Goal: Task Accomplishment & Management: Manage account settings

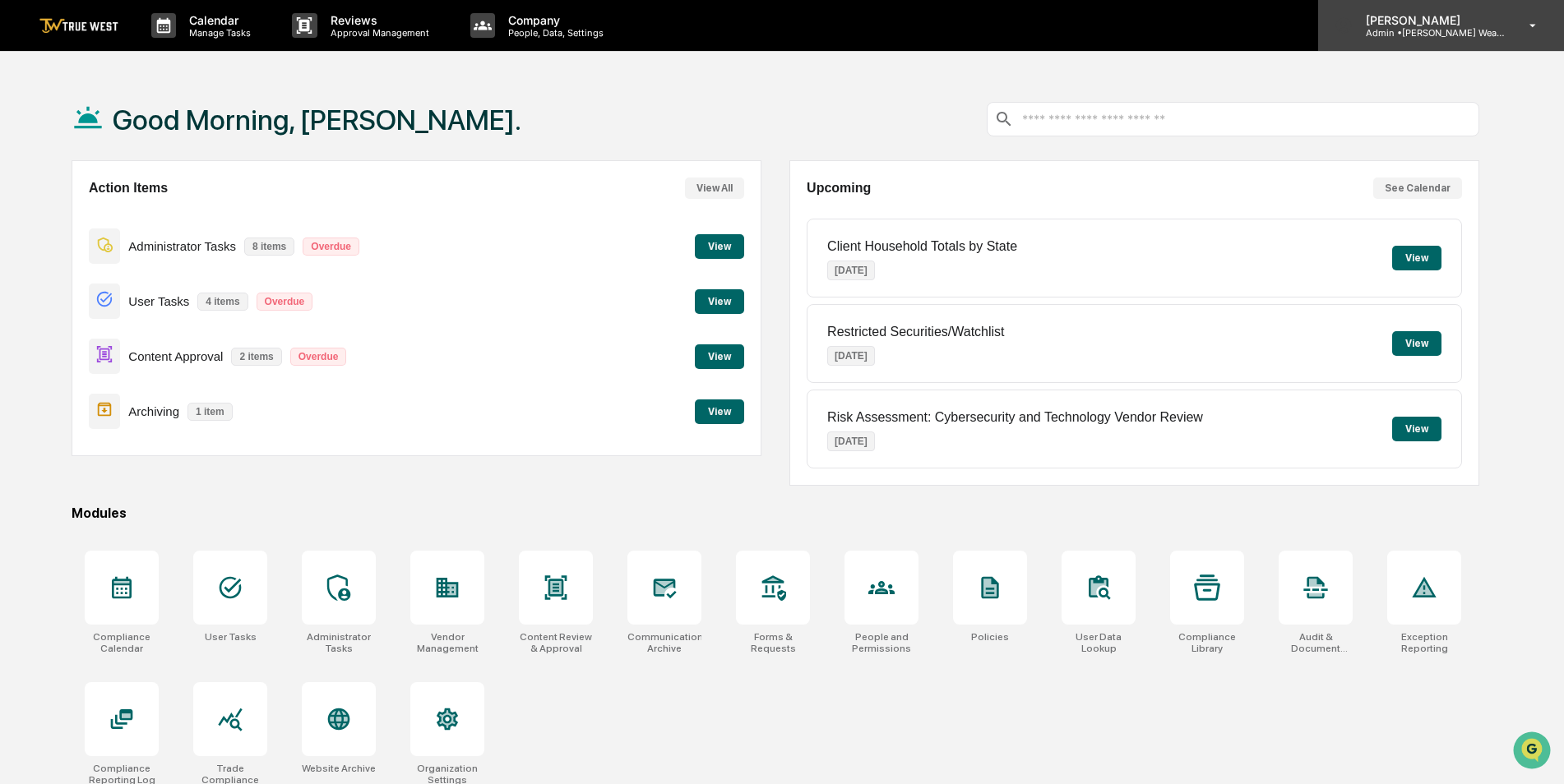
click at [1441, 34] on p "Admin • [PERSON_NAME] Wealth" at bounding box center [1428, 33] width 153 height 12
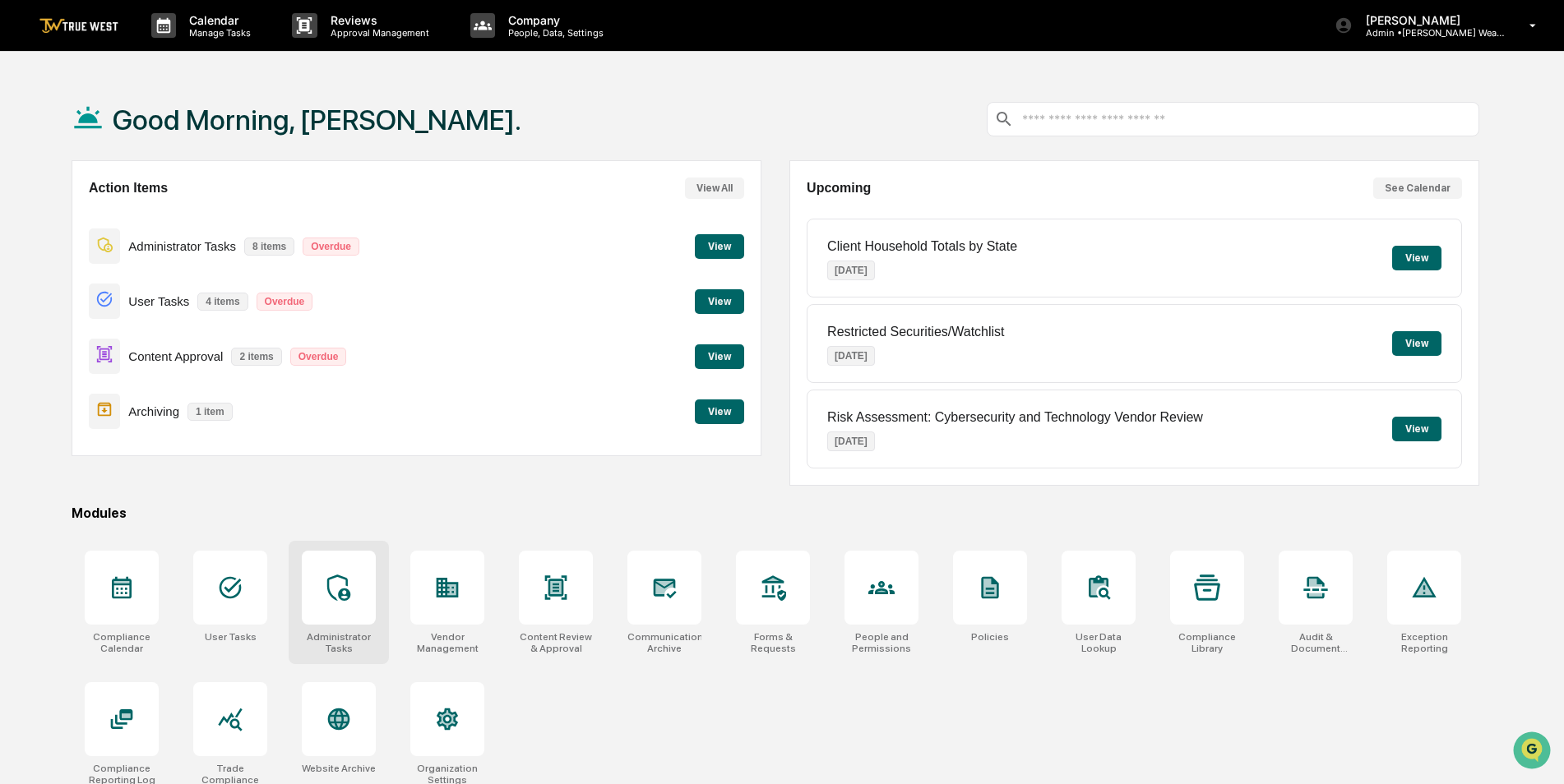
click at [342, 600] on icon at bounding box center [339, 587] width 23 height 26
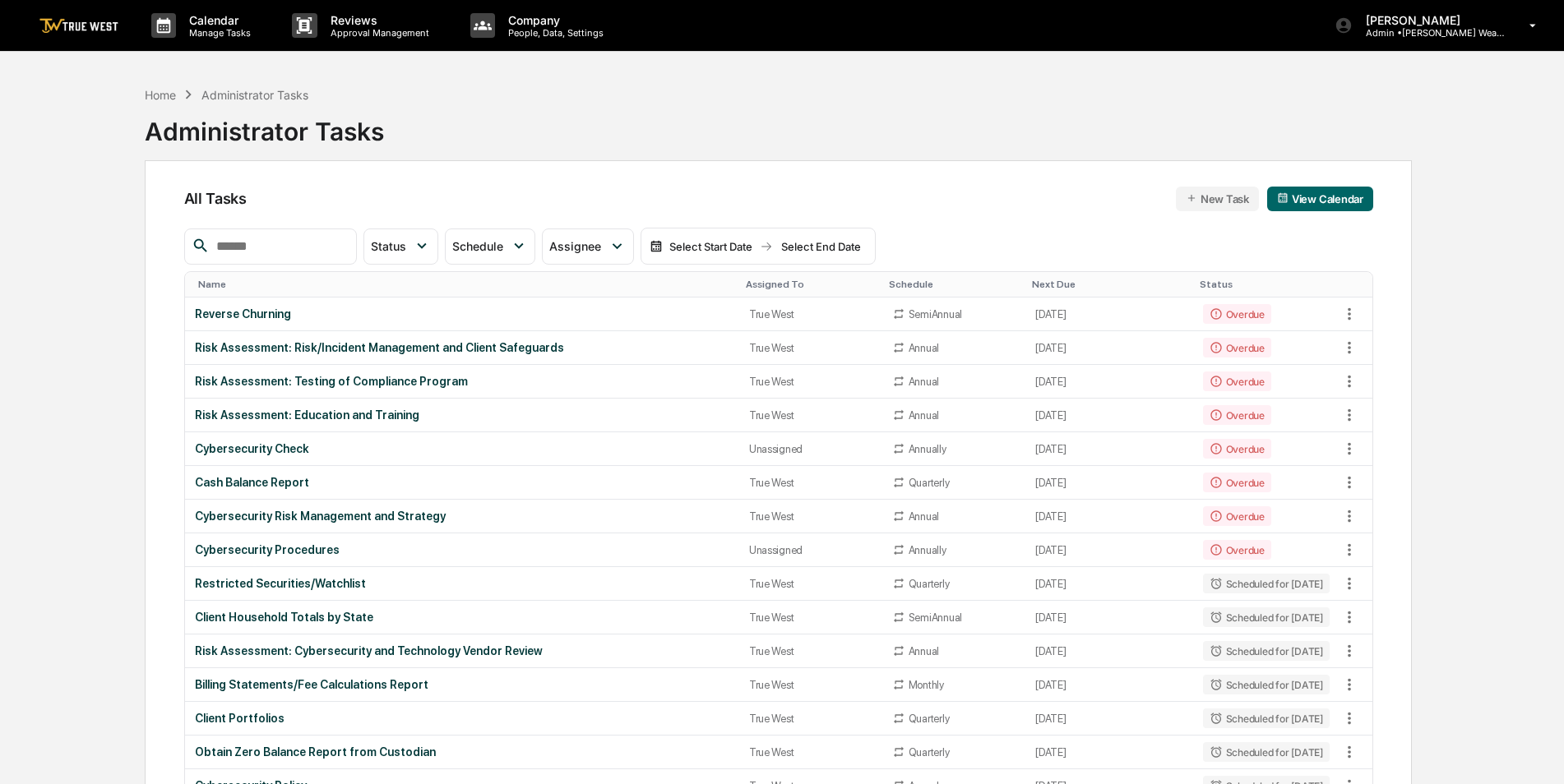
click at [349, 256] on input "text" at bounding box center [279, 246] width 140 height 21
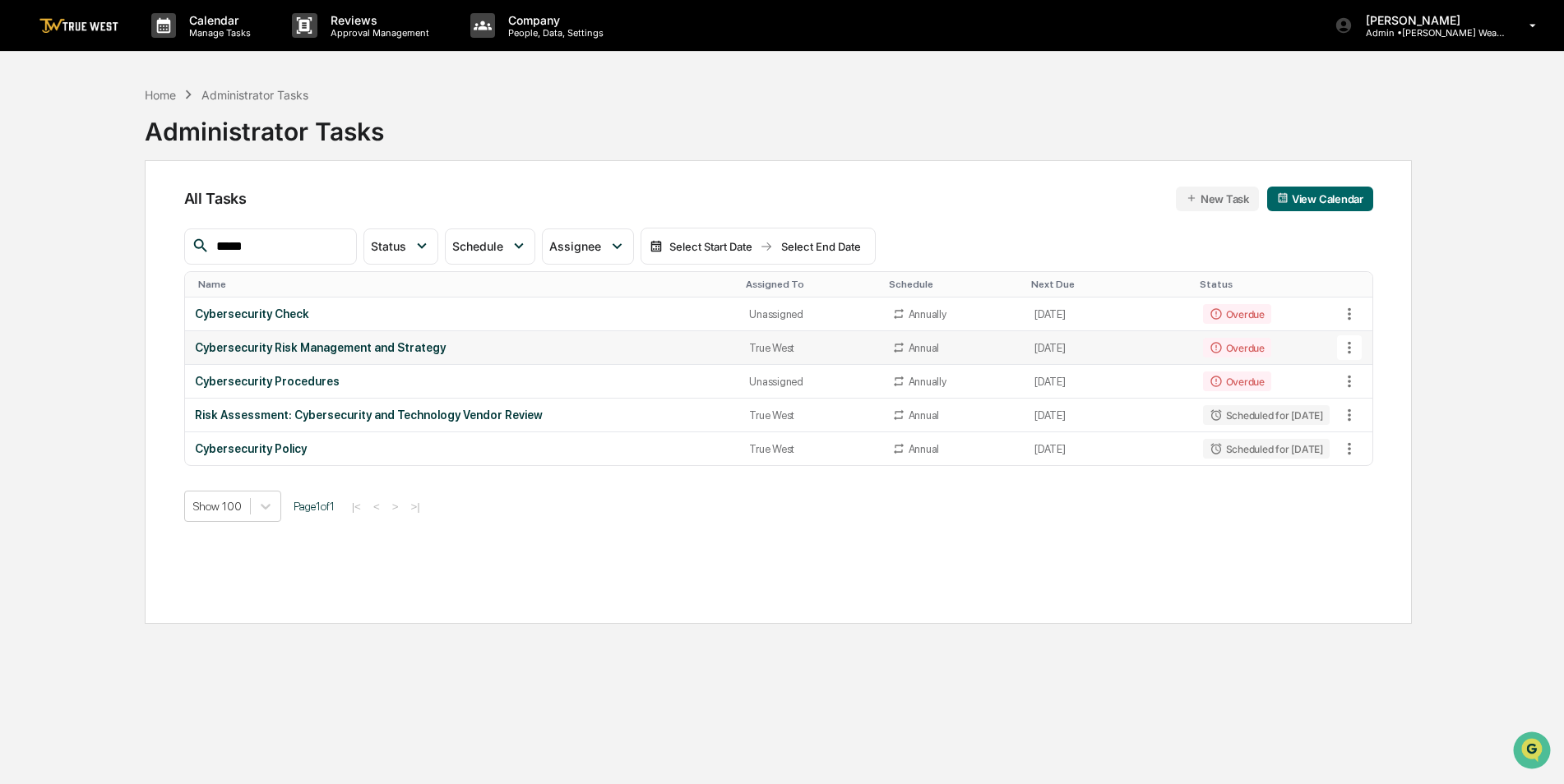
click at [1348, 348] on icon at bounding box center [1348, 347] width 3 height 13
click at [1372, 431] on li "Delete Task" at bounding box center [1410, 438] width 132 height 31
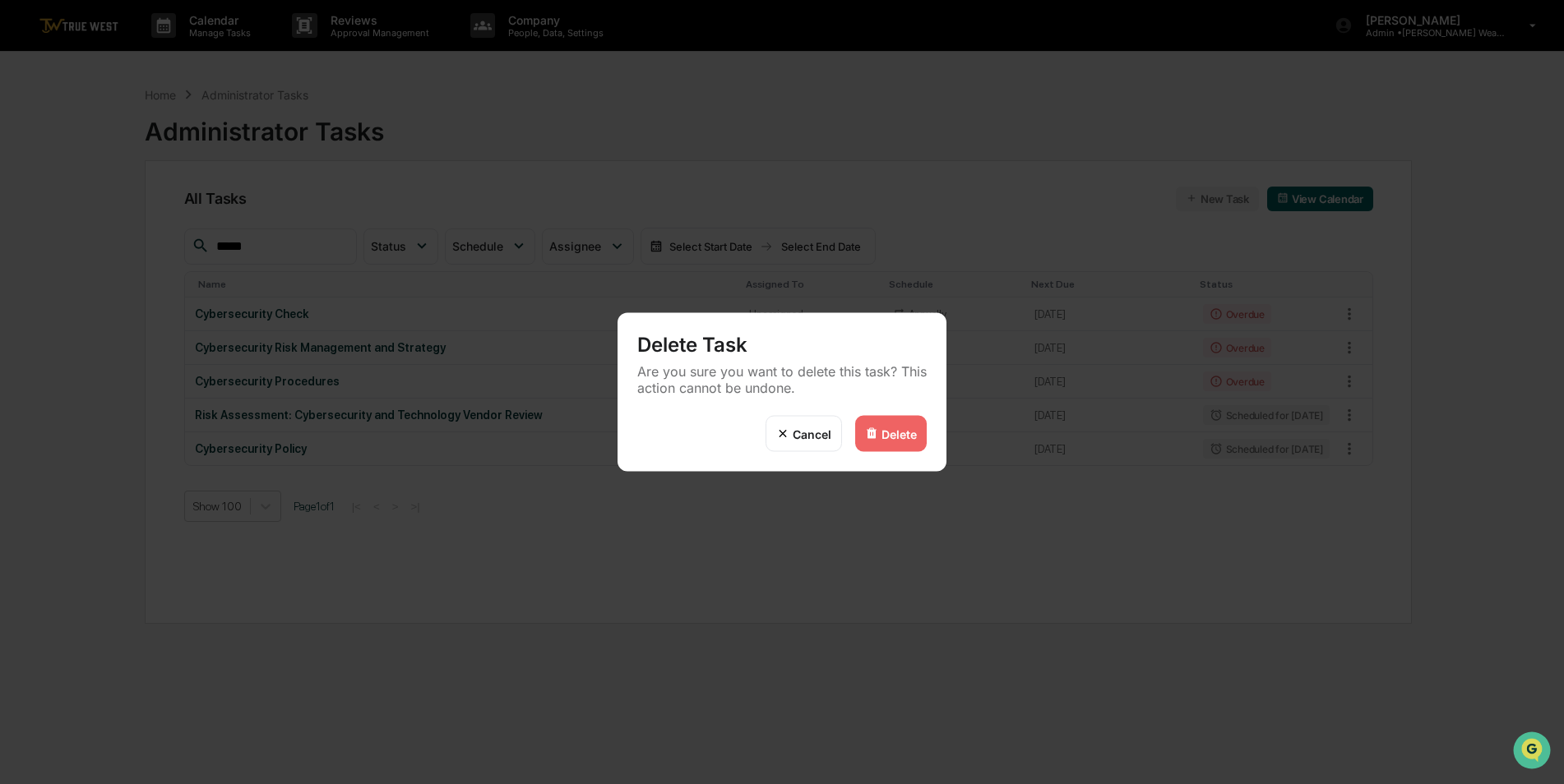
click at [896, 438] on div "Delete" at bounding box center [899, 433] width 36 height 14
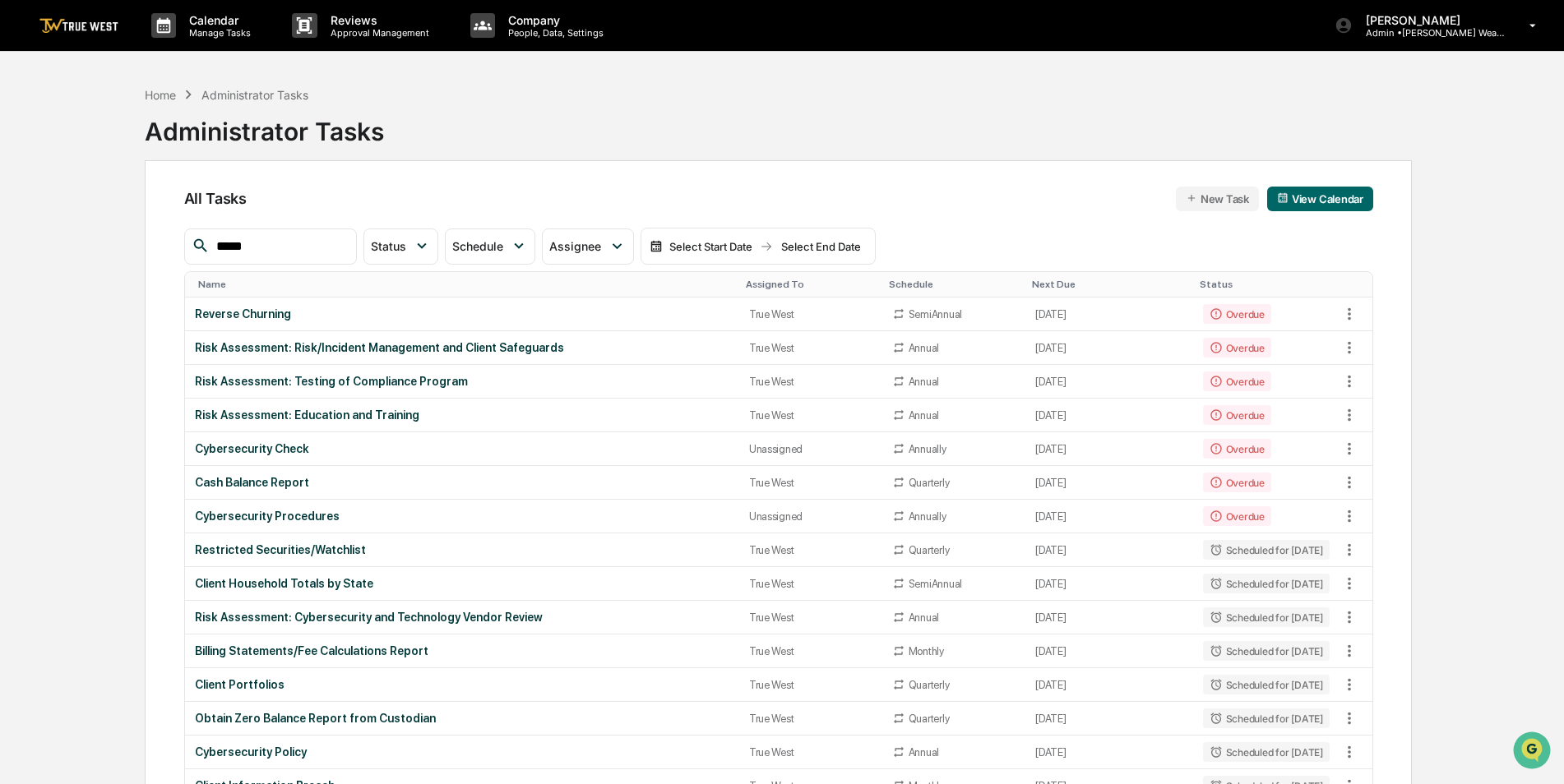
click at [291, 240] on input "*****" at bounding box center [279, 246] width 140 height 21
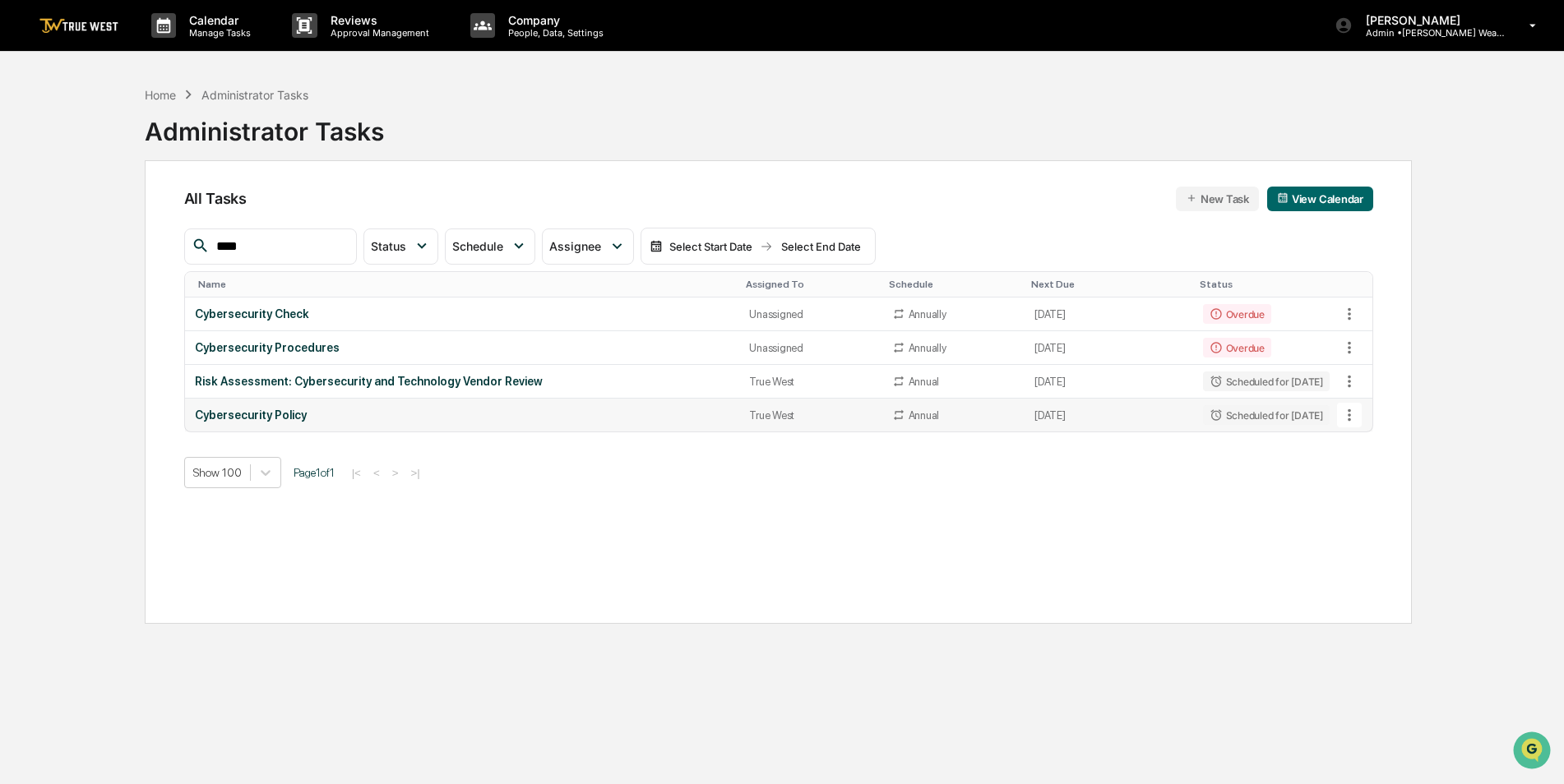
type input "****"
click at [1352, 414] on icon at bounding box center [1348, 415] width 18 height 18
click at [1359, 506] on img at bounding box center [1365, 505] width 13 height 13
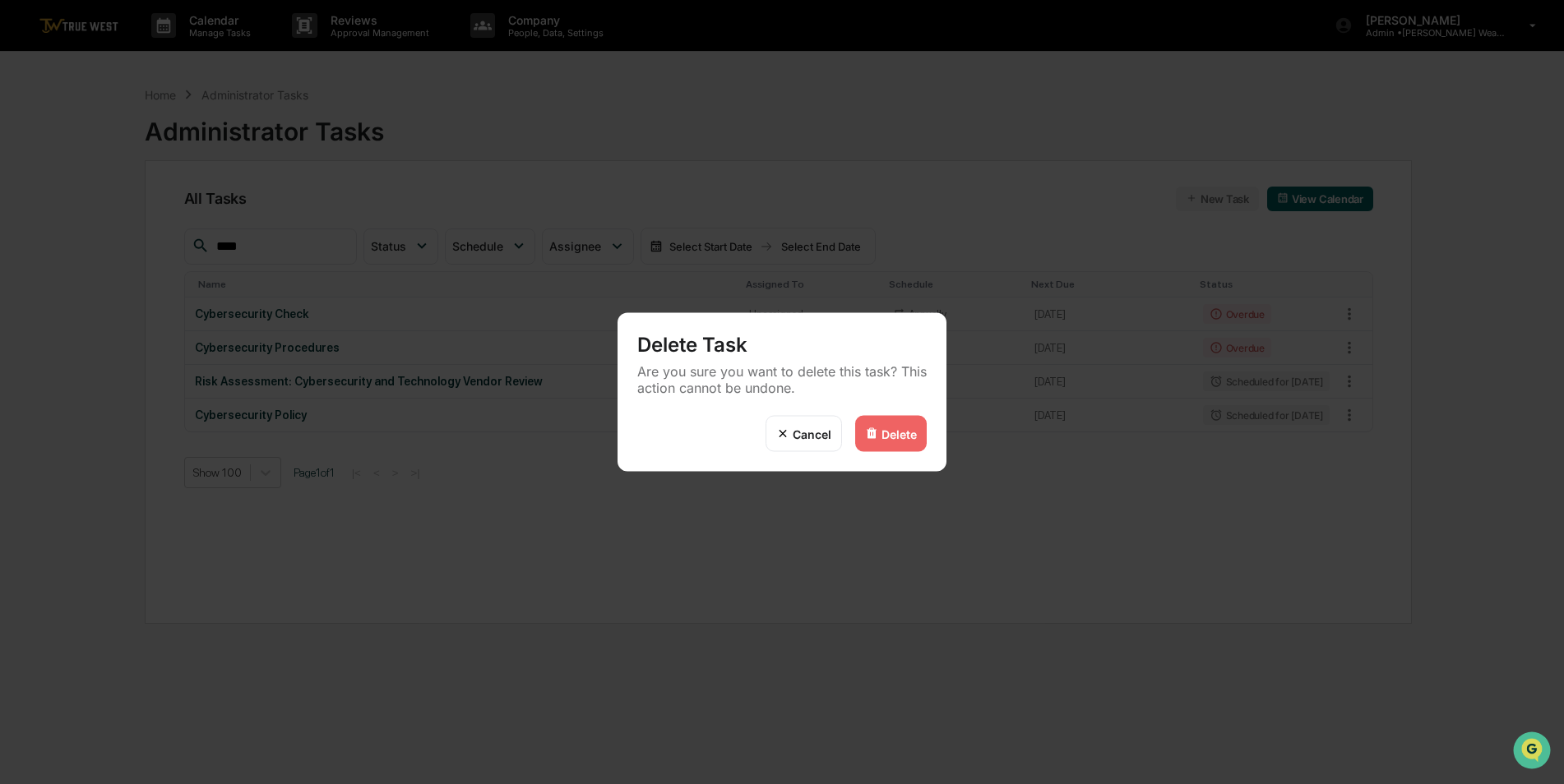
click at [876, 441] on div "Delete" at bounding box center [890, 434] width 71 height 37
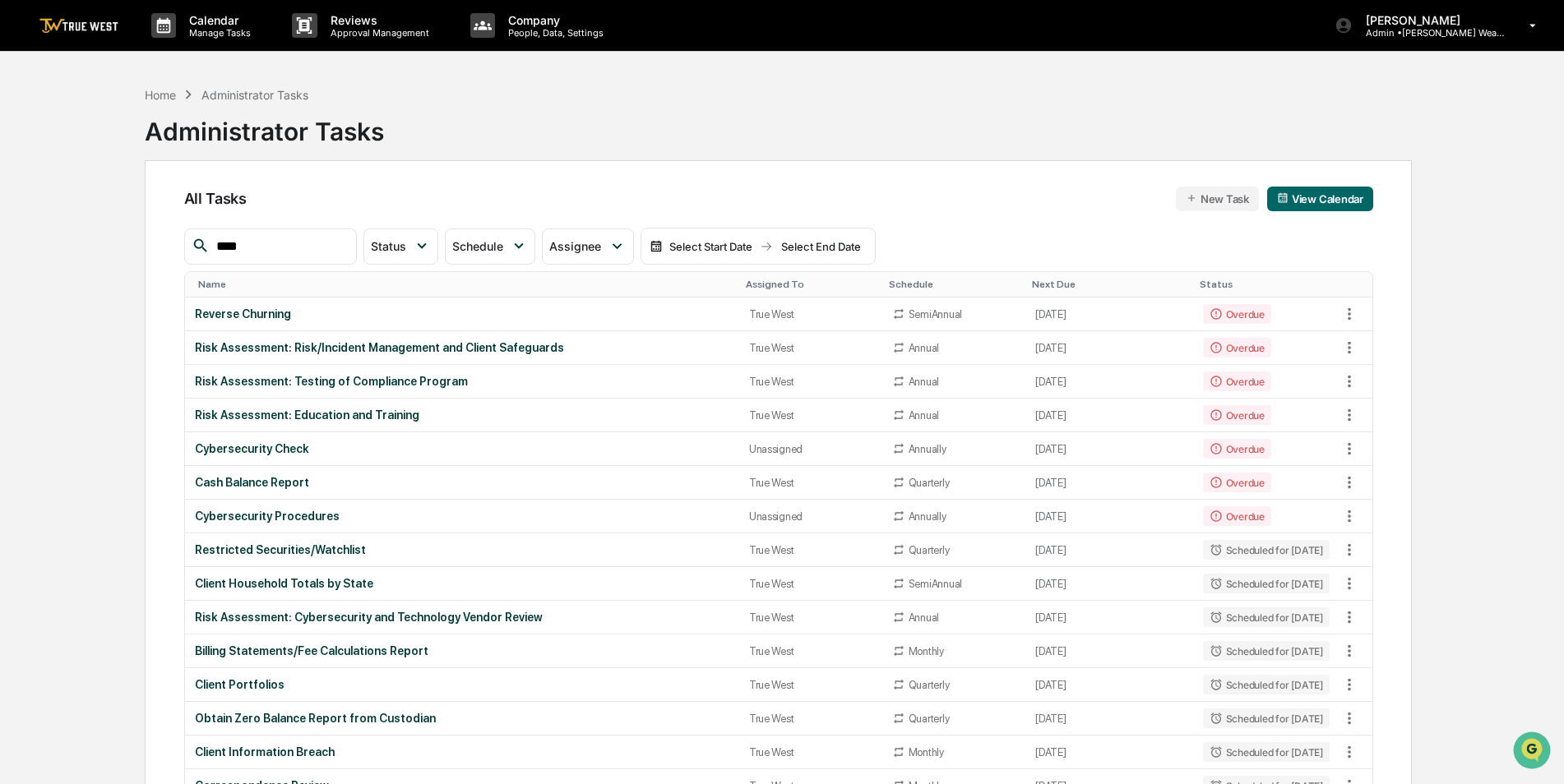
click at [301, 252] on input "****" at bounding box center [279, 246] width 140 height 21
click at [742, 278] on th "Assigned To" at bounding box center [810, 285] width 143 height 25
click at [746, 284] on div "Assigned To" at bounding box center [810, 285] width 130 height 12
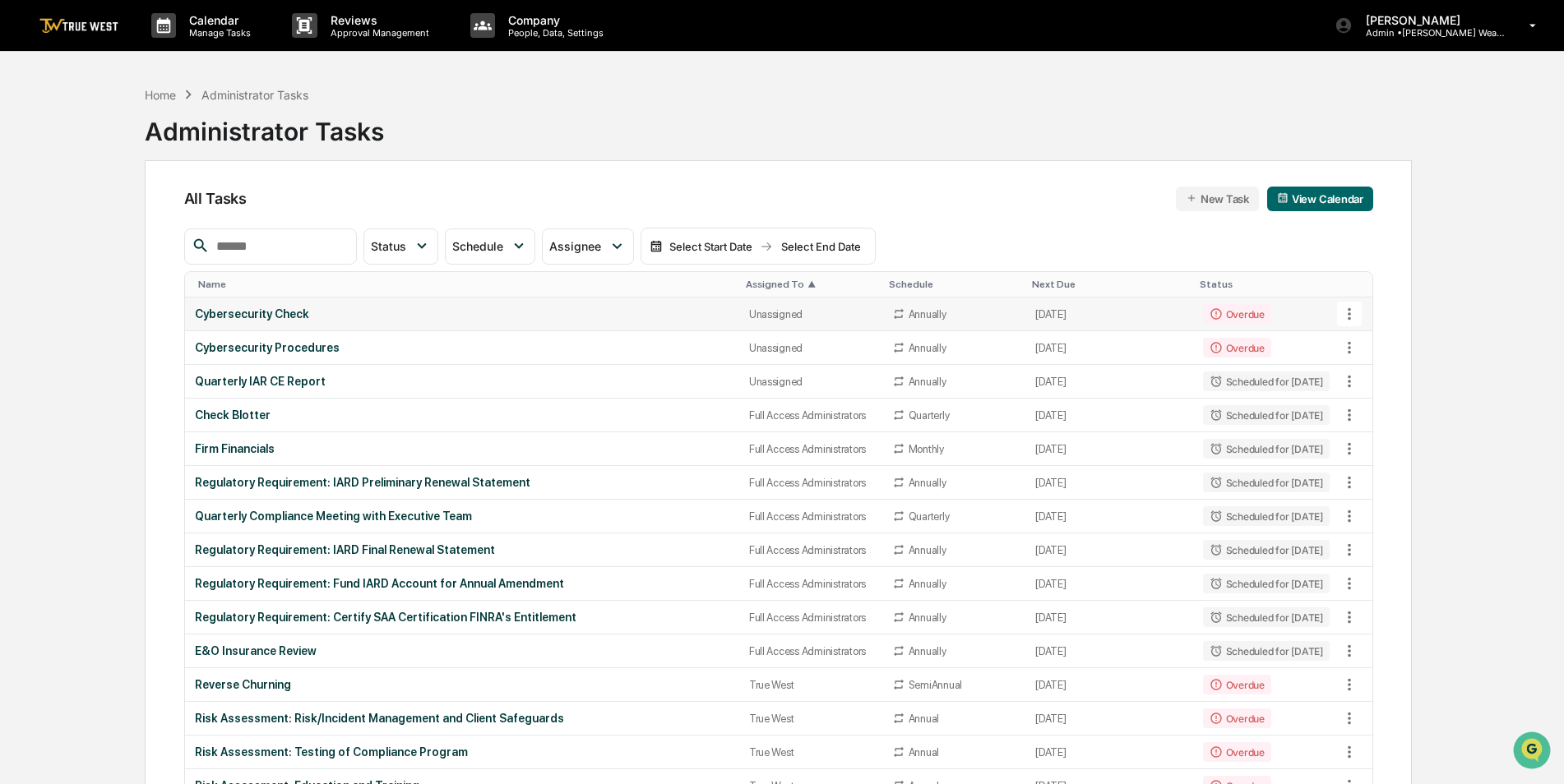
click at [671, 310] on div "Cybersecurity Check" at bounding box center [461, 314] width 534 height 13
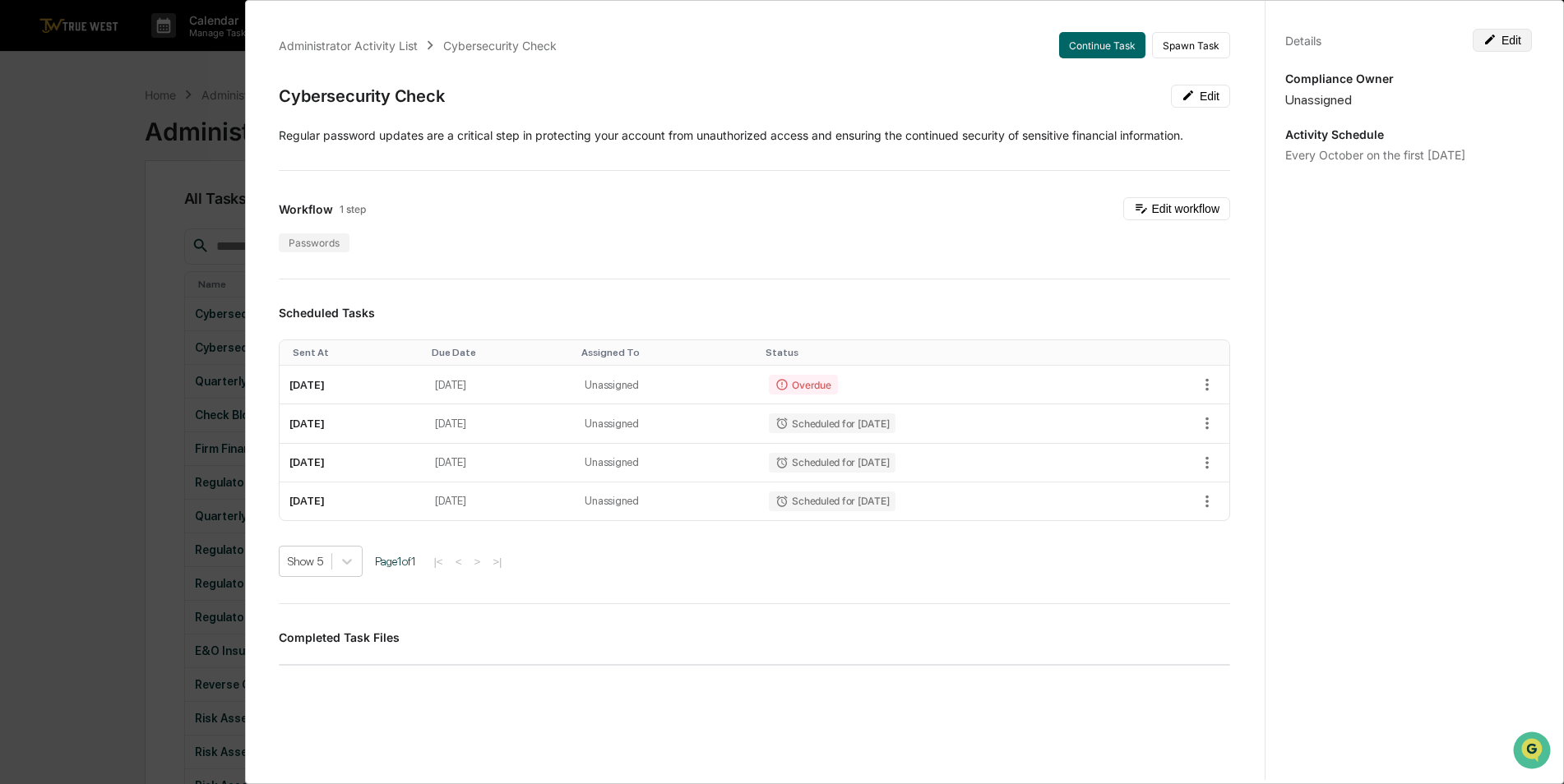
click at [1497, 47] on button "Edit" at bounding box center [1501, 40] width 59 height 23
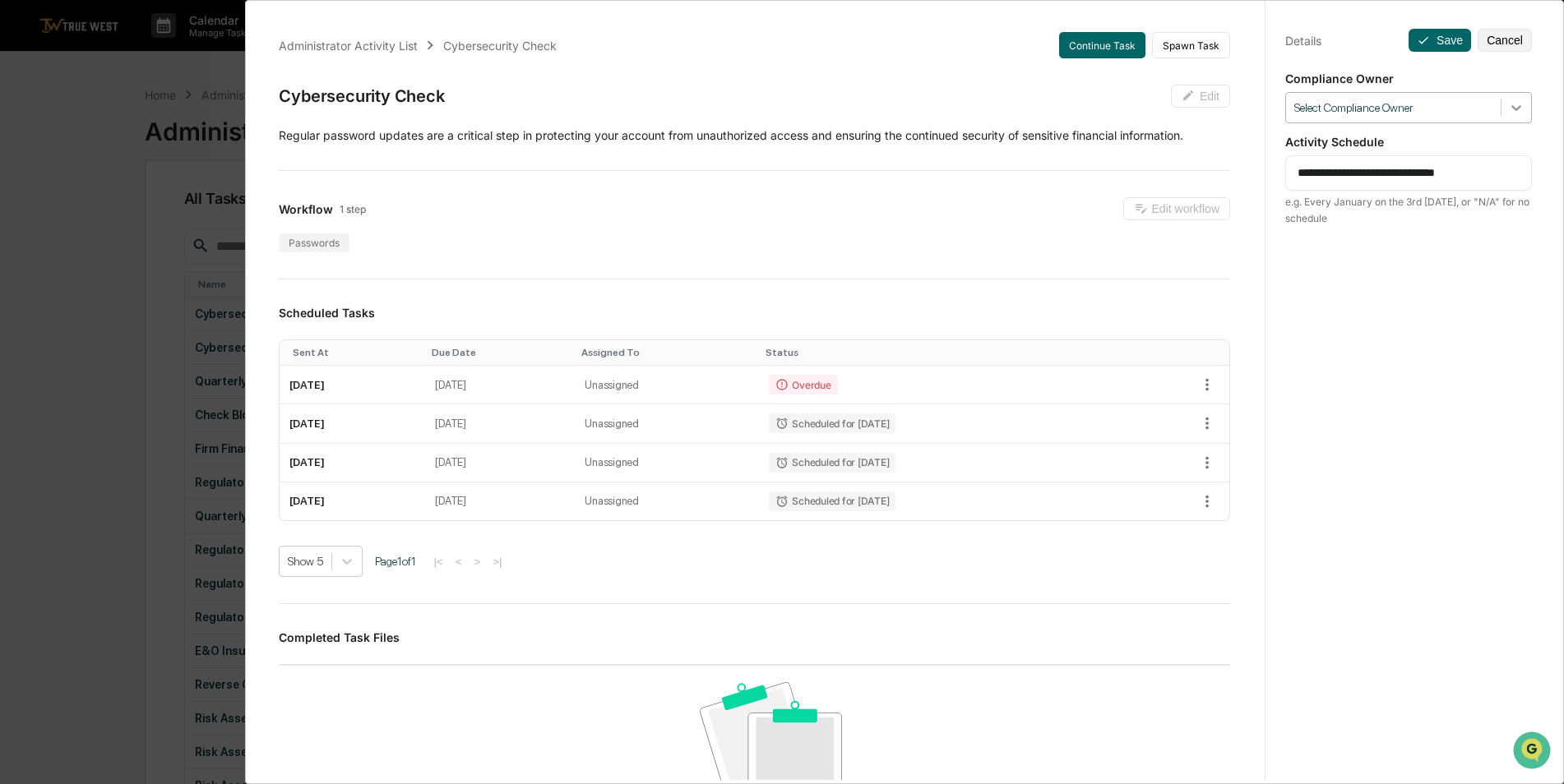
click at [1517, 112] on div at bounding box center [1516, 108] width 30 height 30
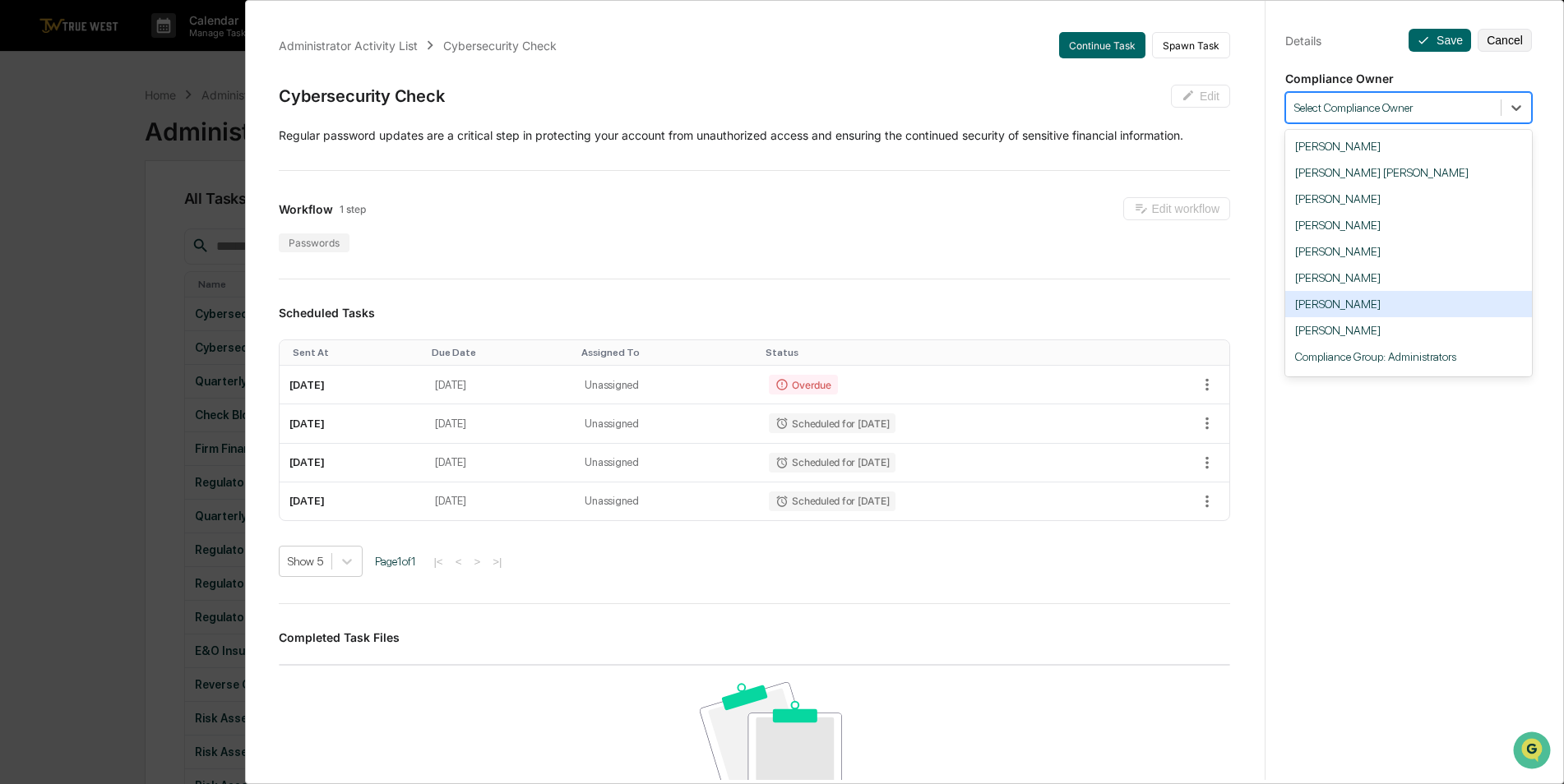
scroll to position [76, 0]
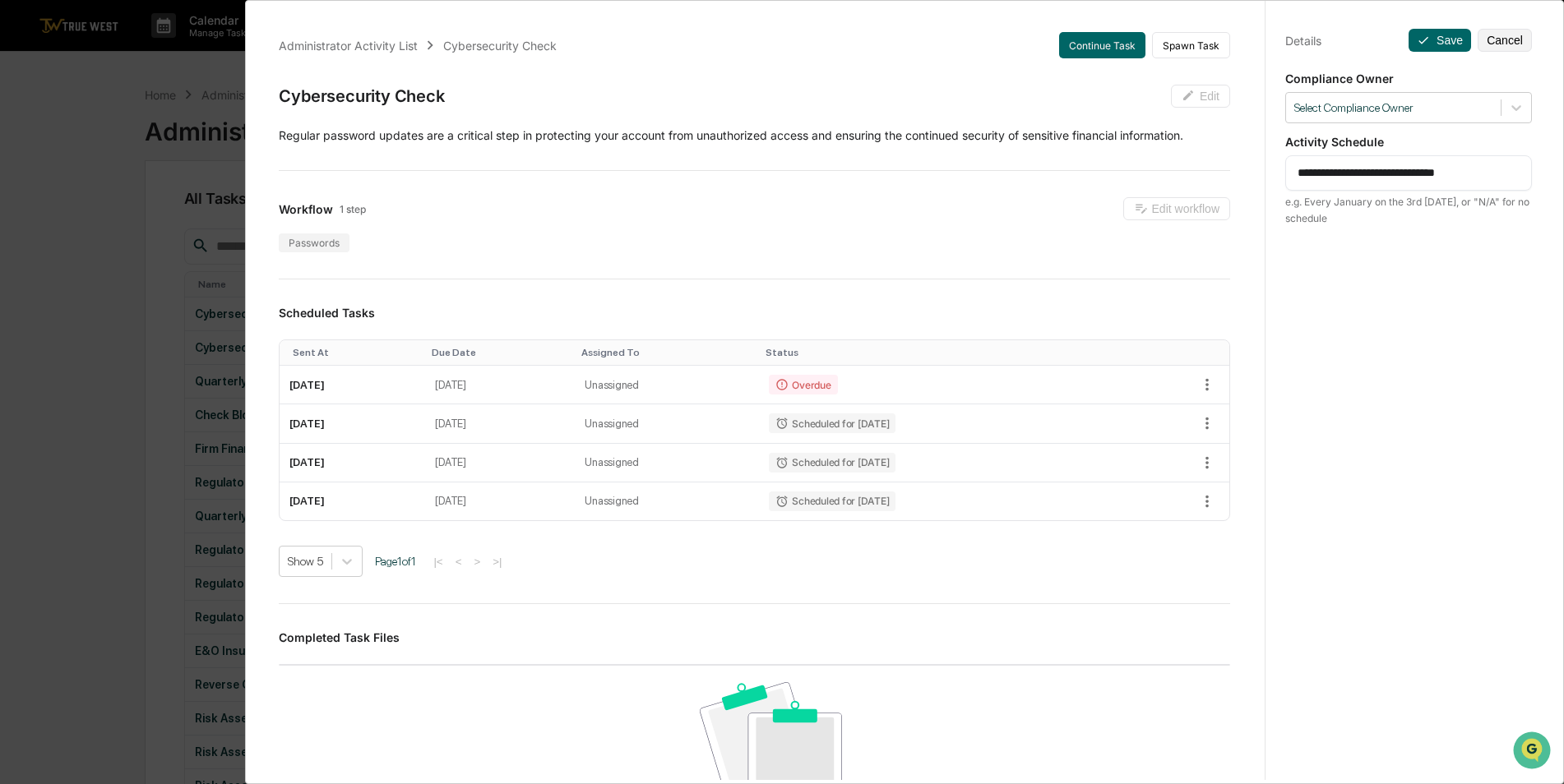
click at [92, 267] on div "**********" at bounding box center [782, 392] width 1564 height 784
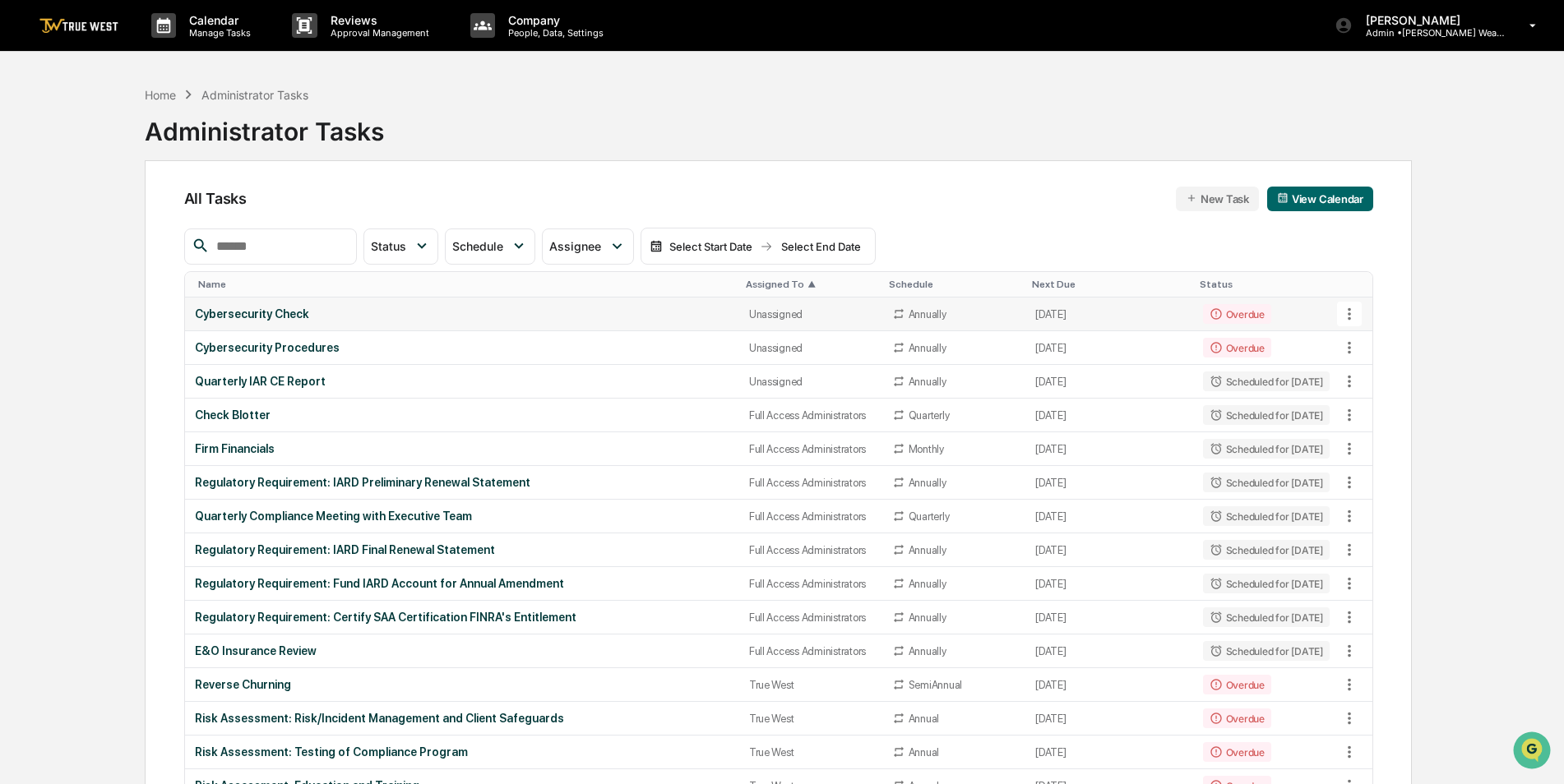
click at [362, 316] on div "Cybersecurity Check" at bounding box center [461, 314] width 534 height 13
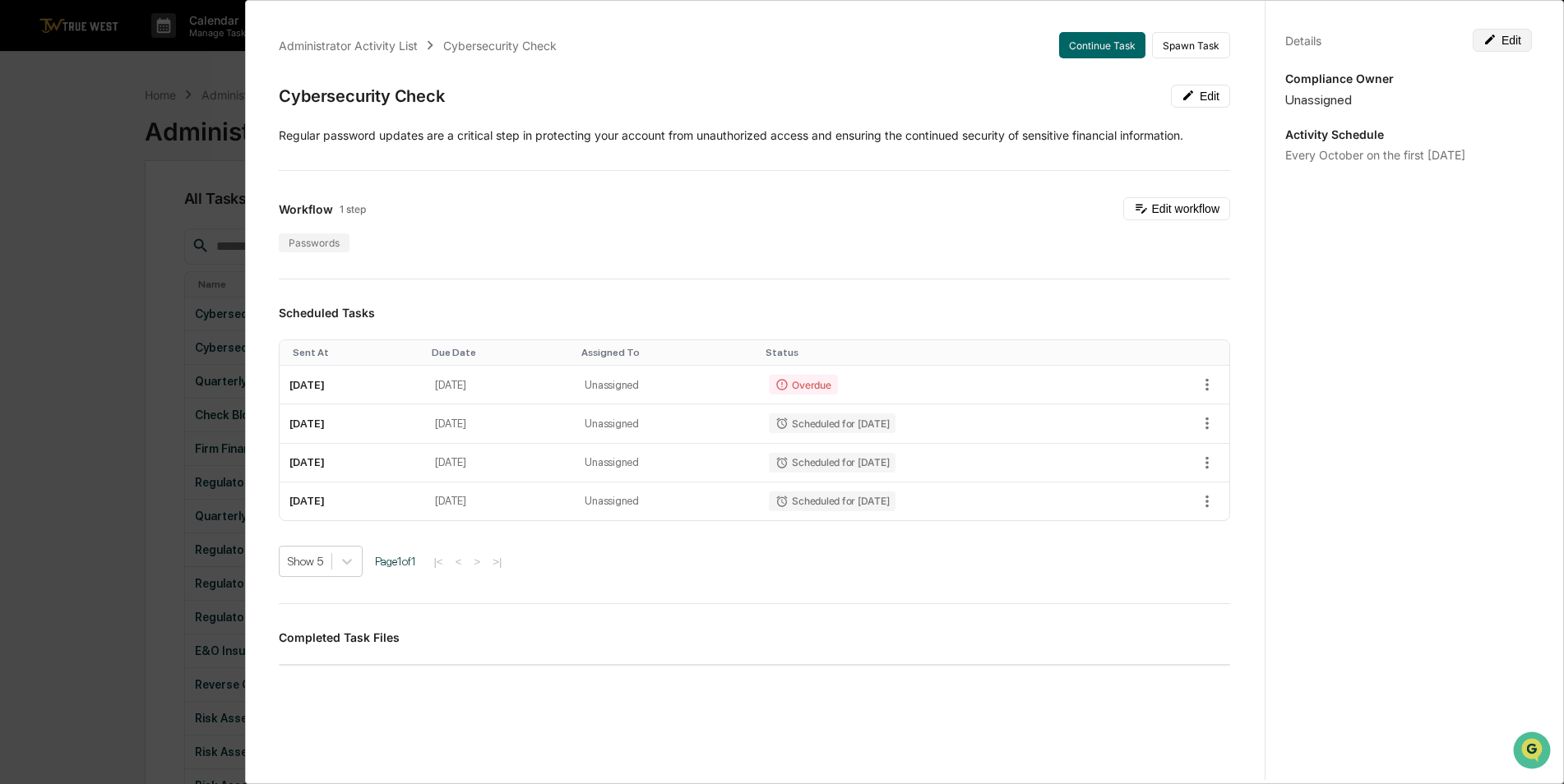
click at [1514, 42] on button "Edit" at bounding box center [1501, 40] width 59 height 23
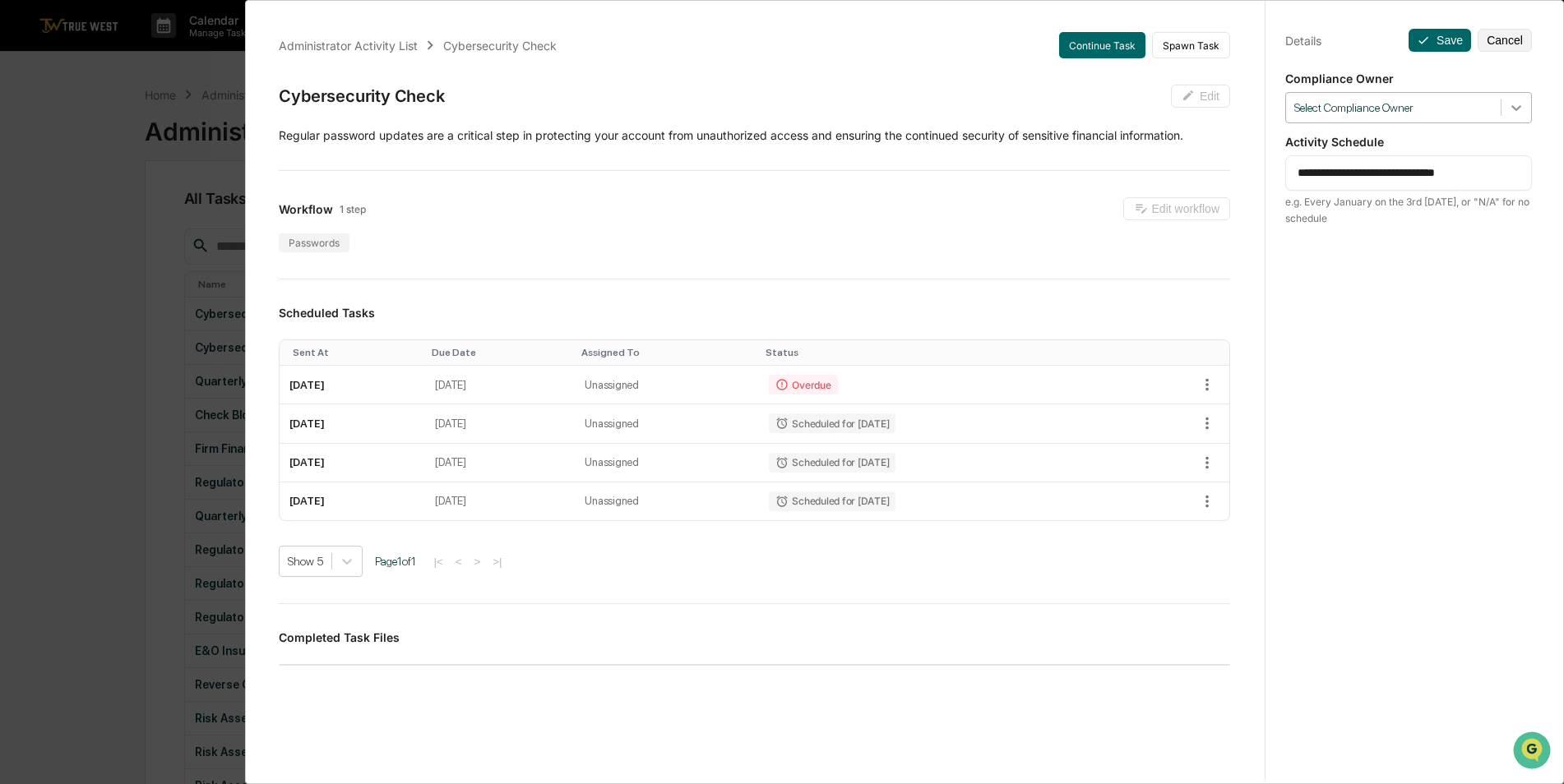
click at [1513, 110] on icon at bounding box center [1516, 107] width 16 height 16
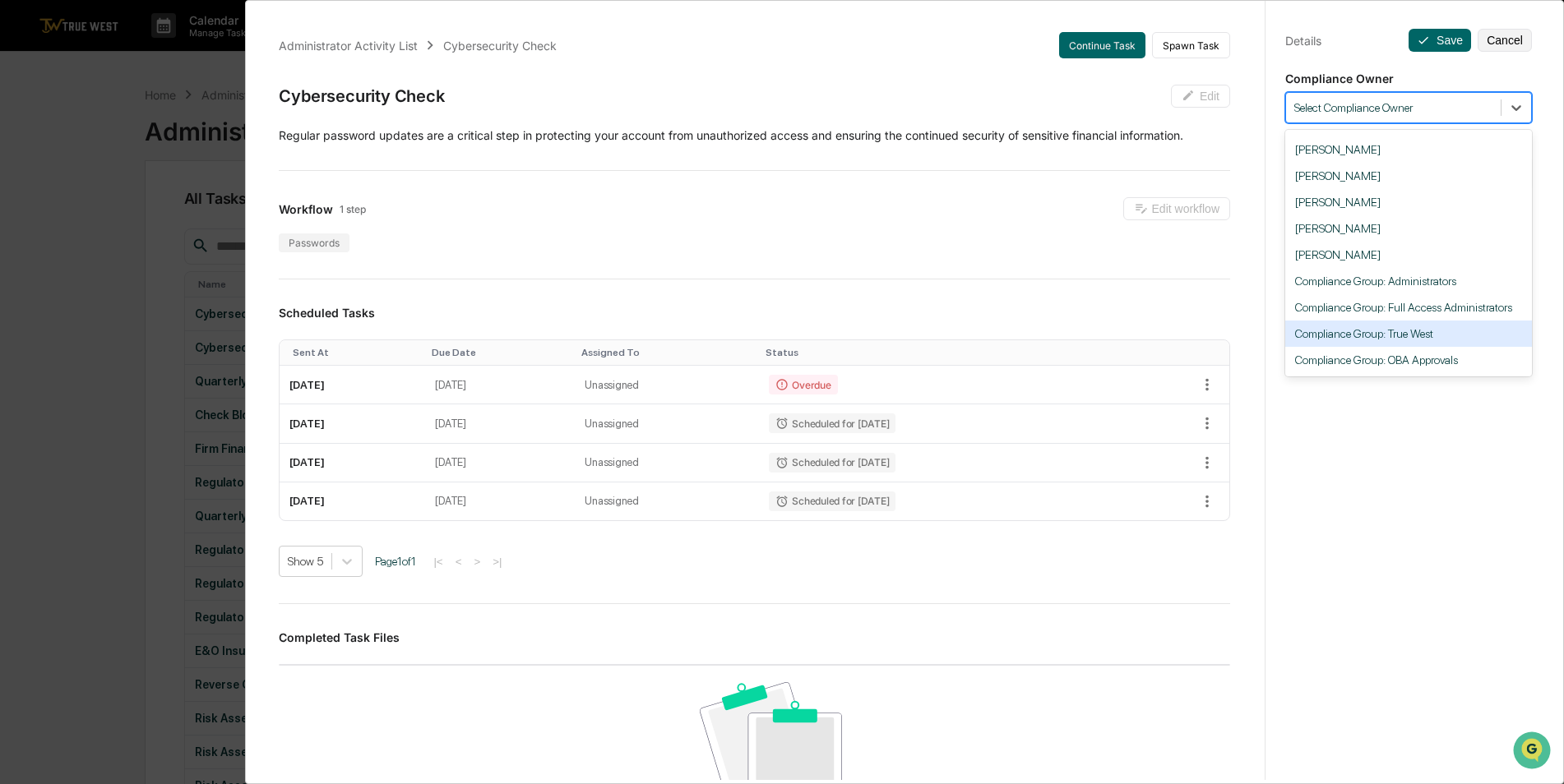
click at [1450, 334] on div "Compliance Group: True West" at bounding box center [1408, 333] width 246 height 26
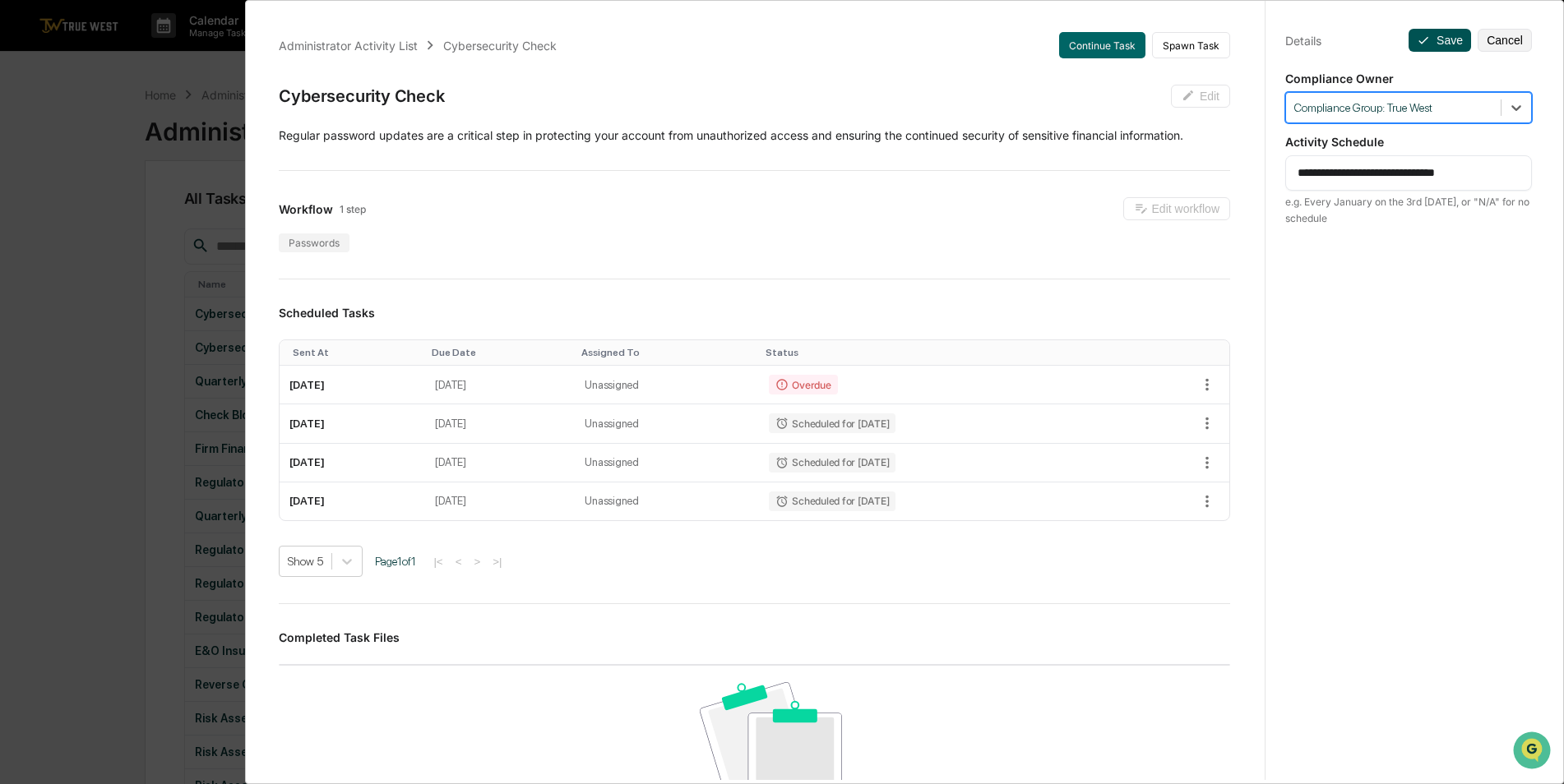
click at [1431, 42] on button "Save" at bounding box center [1439, 40] width 63 height 23
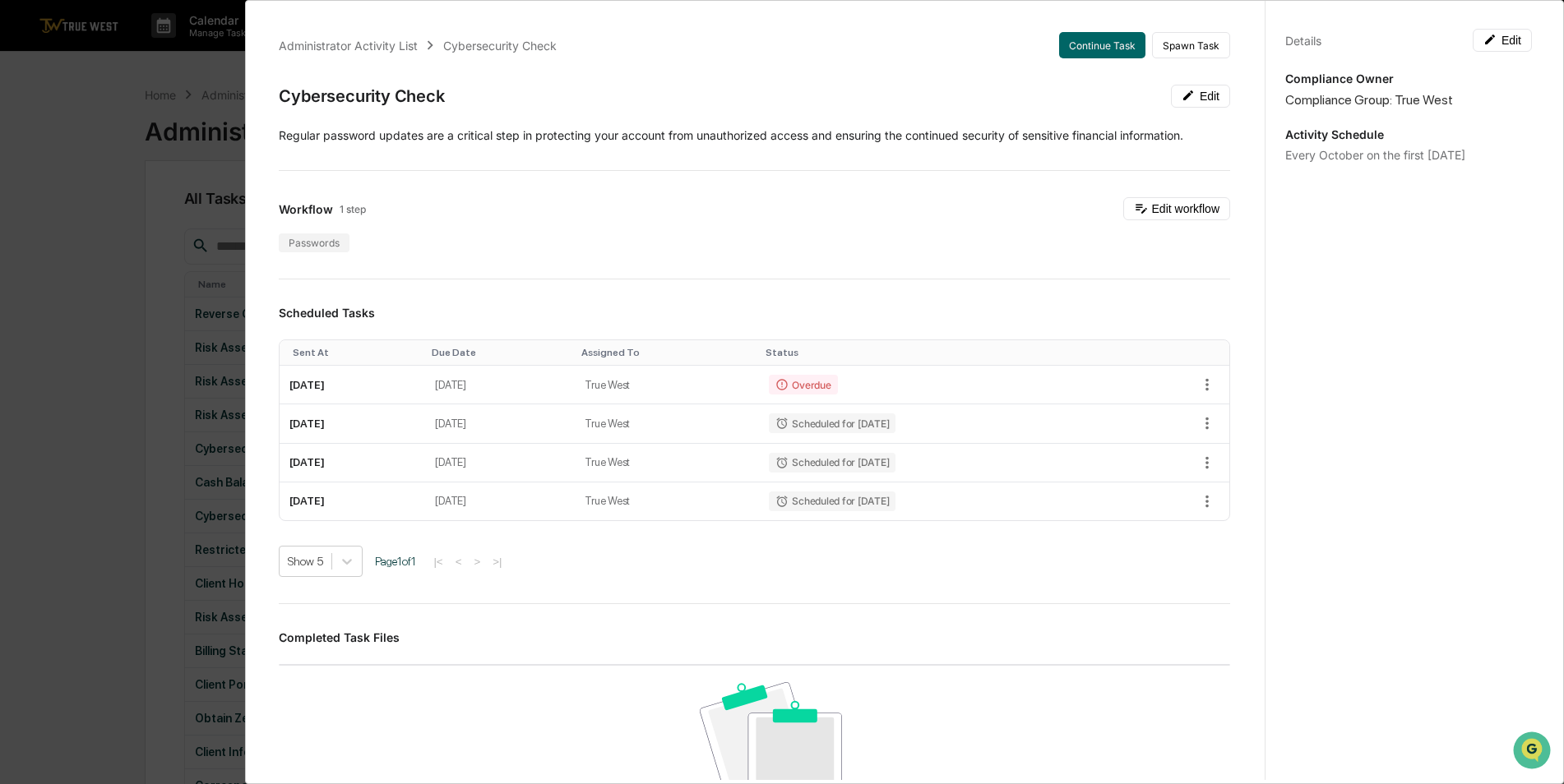
click at [87, 230] on div "Administrator Activity List Cybersecurity Check Continue Task Spawn Task Cybers…" at bounding box center [782, 392] width 1564 height 784
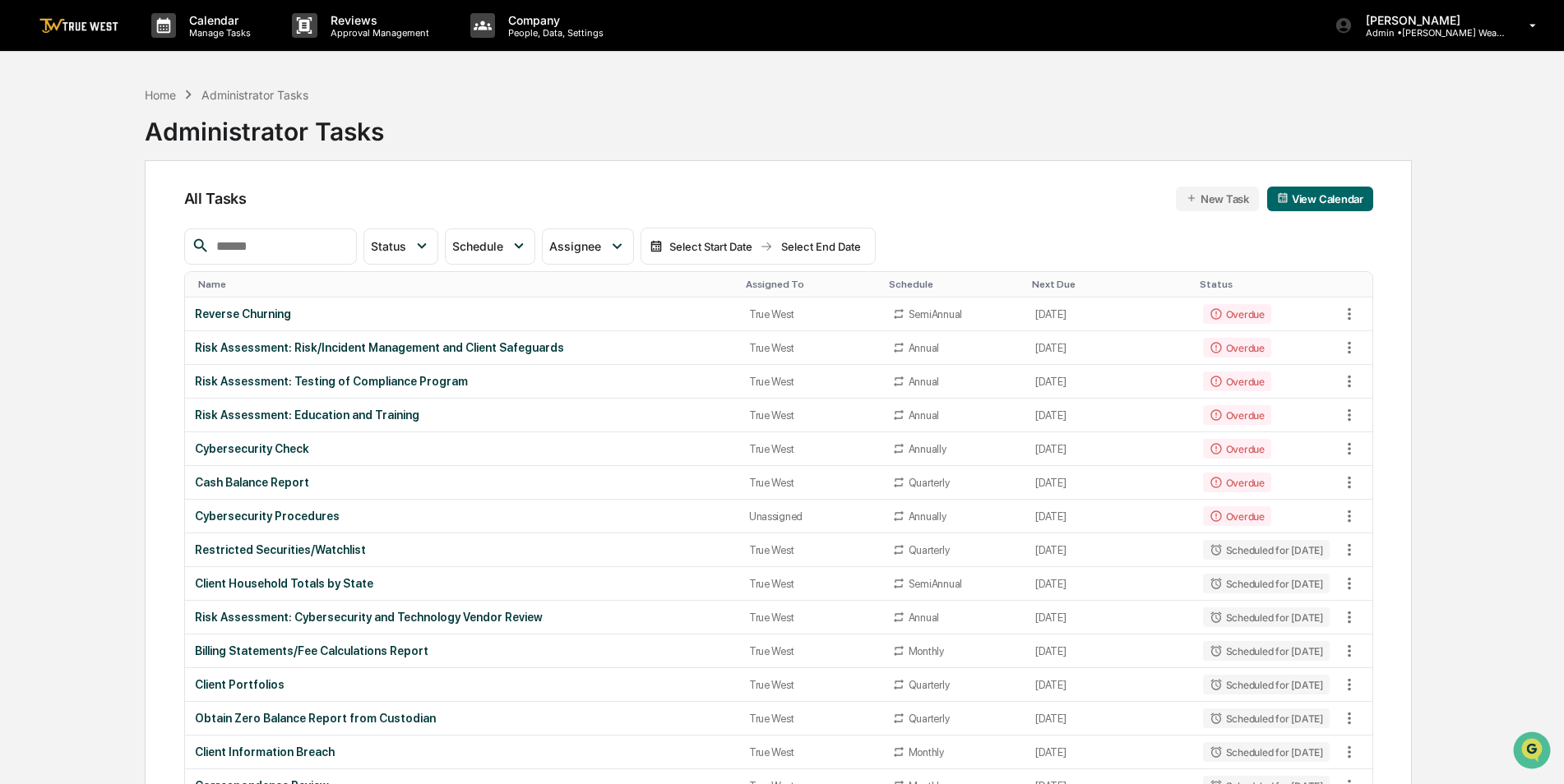
click at [769, 286] on div "Assigned To" at bounding box center [810, 285] width 130 height 12
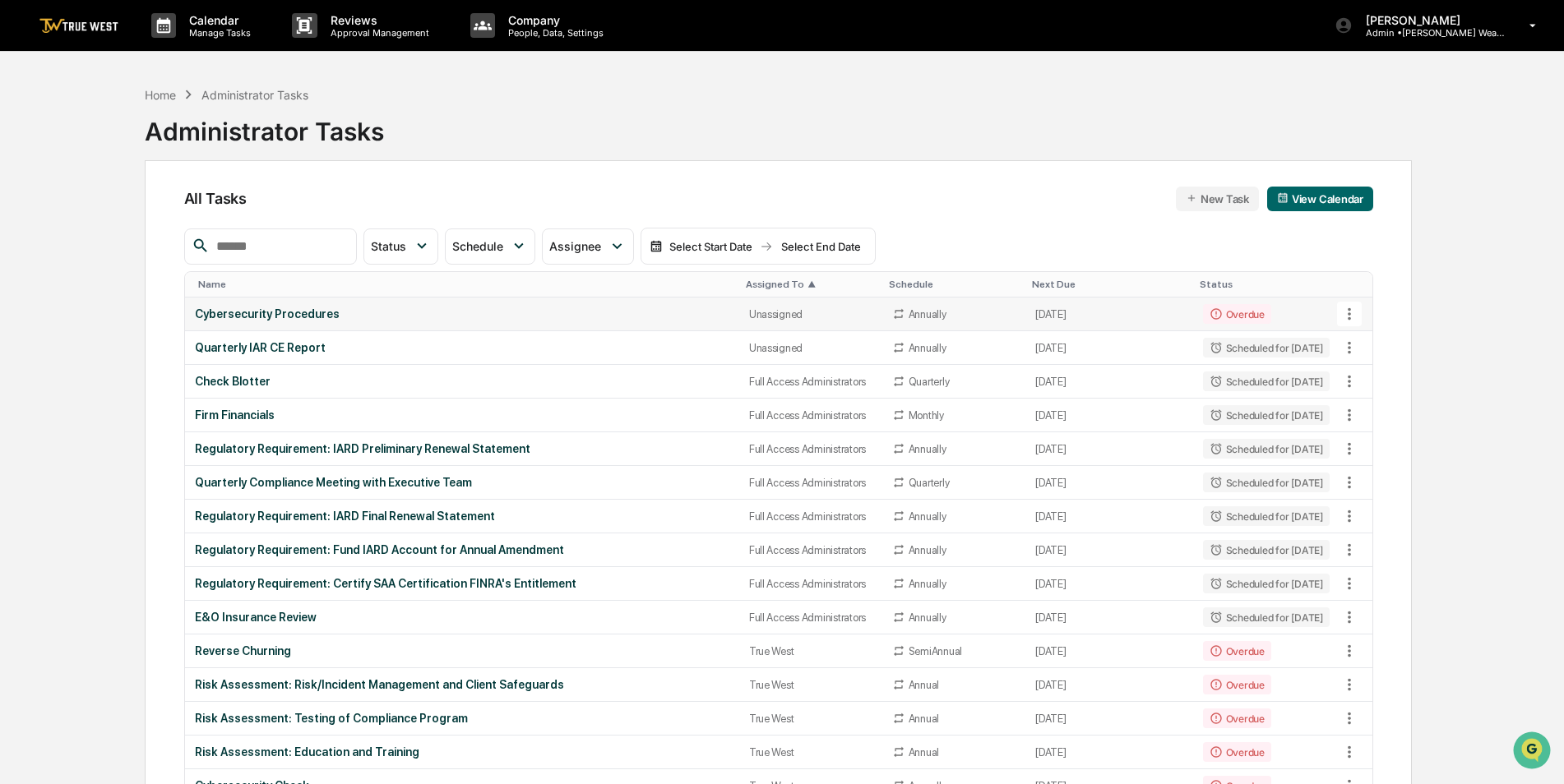
click at [546, 316] on div "Cybersecurity Procedures" at bounding box center [461, 314] width 534 height 13
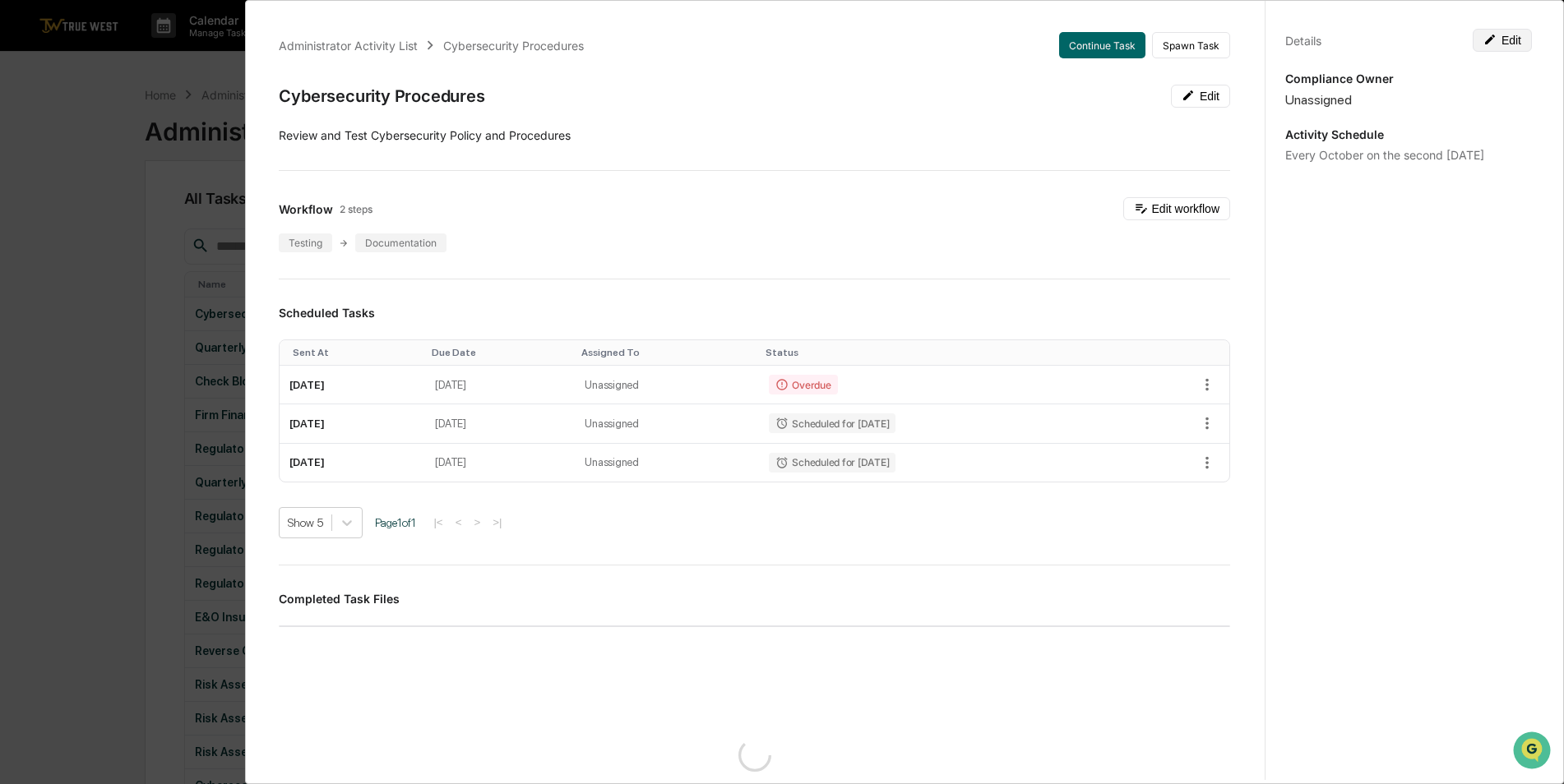
click at [1493, 42] on button "Edit" at bounding box center [1501, 40] width 59 height 23
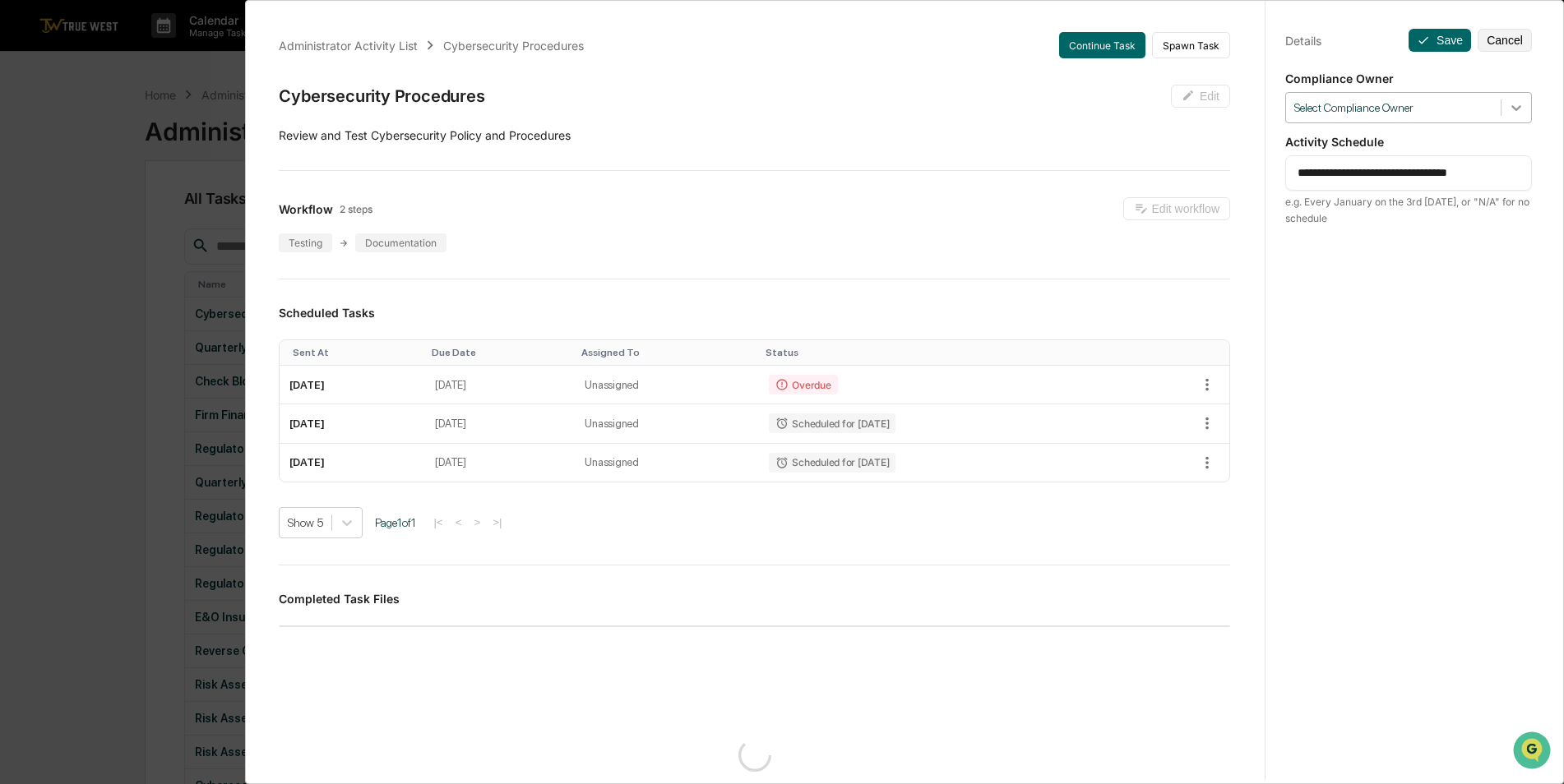
click at [1516, 106] on div at bounding box center [1516, 108] width 30 height 30
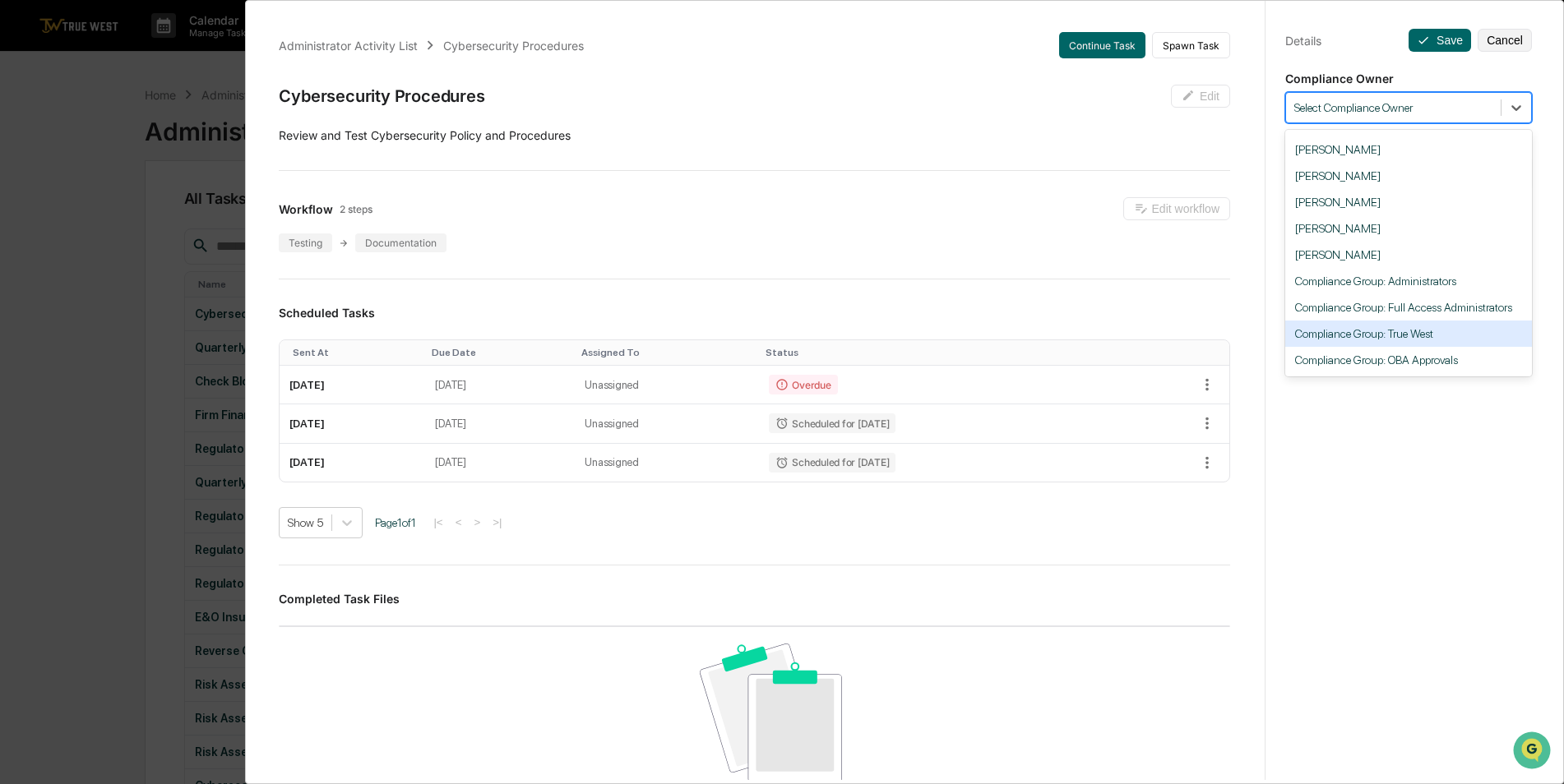
click at [1429, 334] on div "Compliance Group: True West" at bounding box center [1408, 333] width 246 height 26
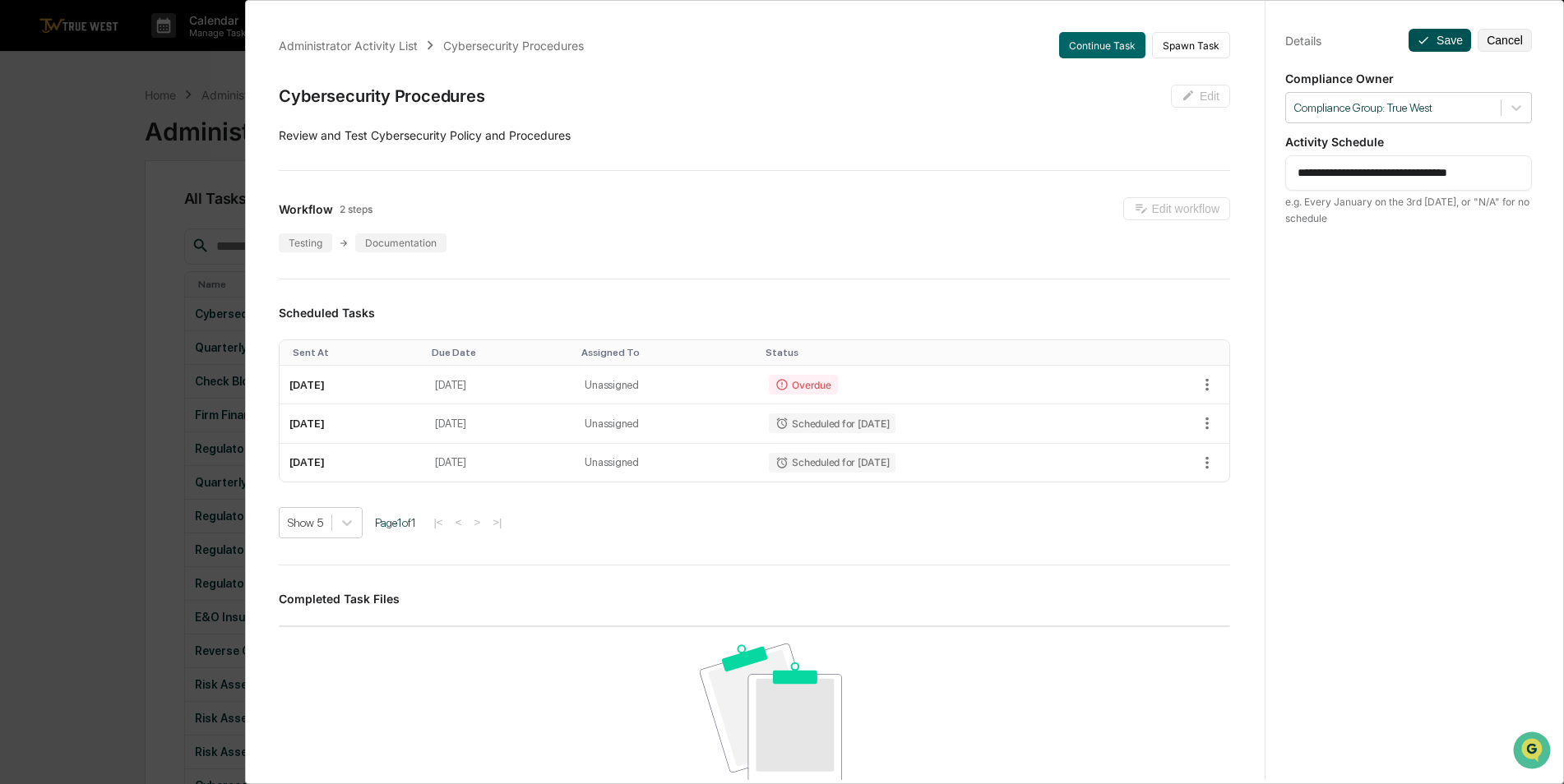
click at [1429, 42] on button "Save" at bounding box center [1439, 40] width 63 height 23
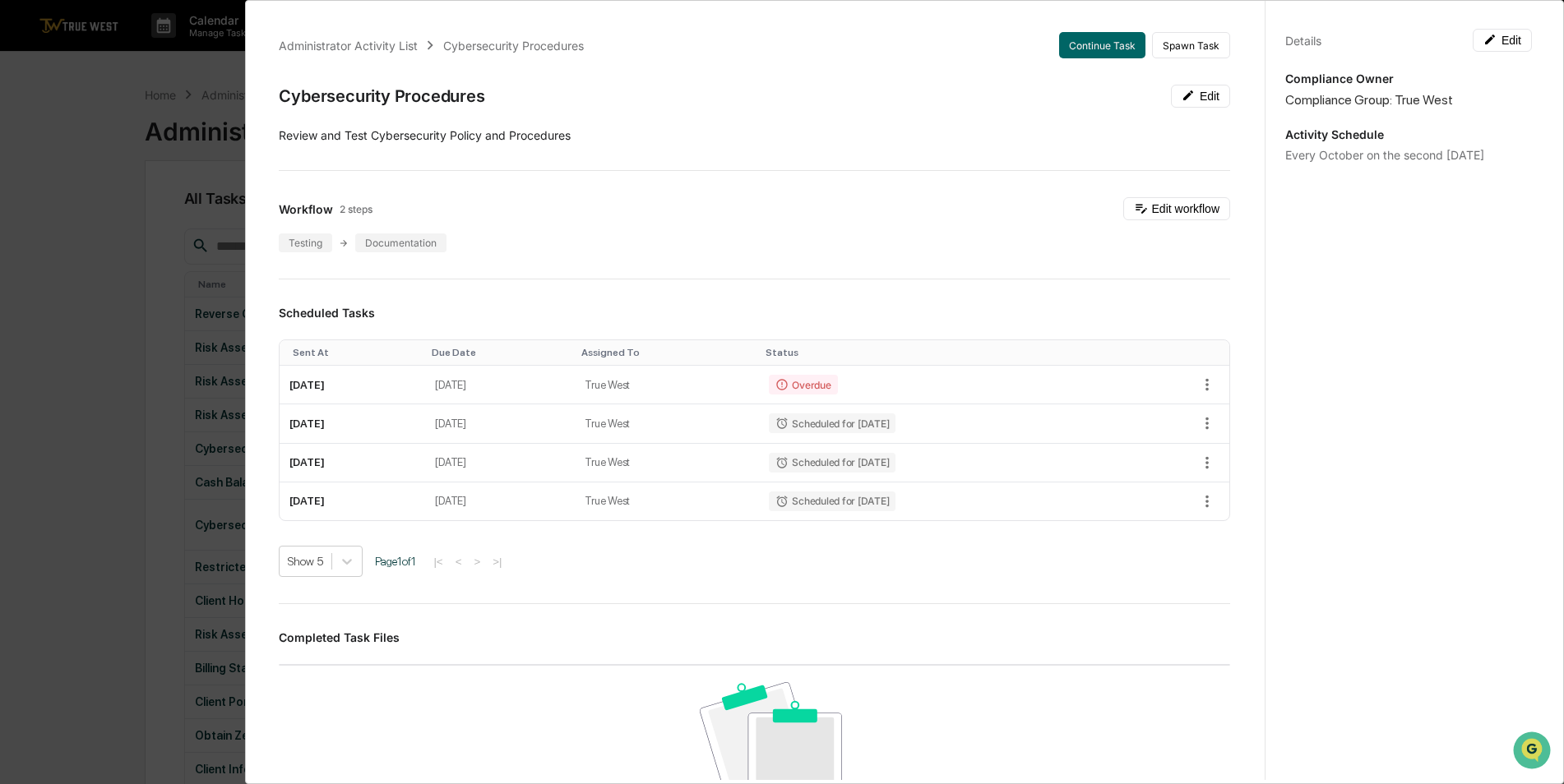
click at [90, 361] on div "Administrator Activity List Cybersecurity Procedures Continue Task Spawn Task C…" at bounding box center [782, 392] width 1564 height 784
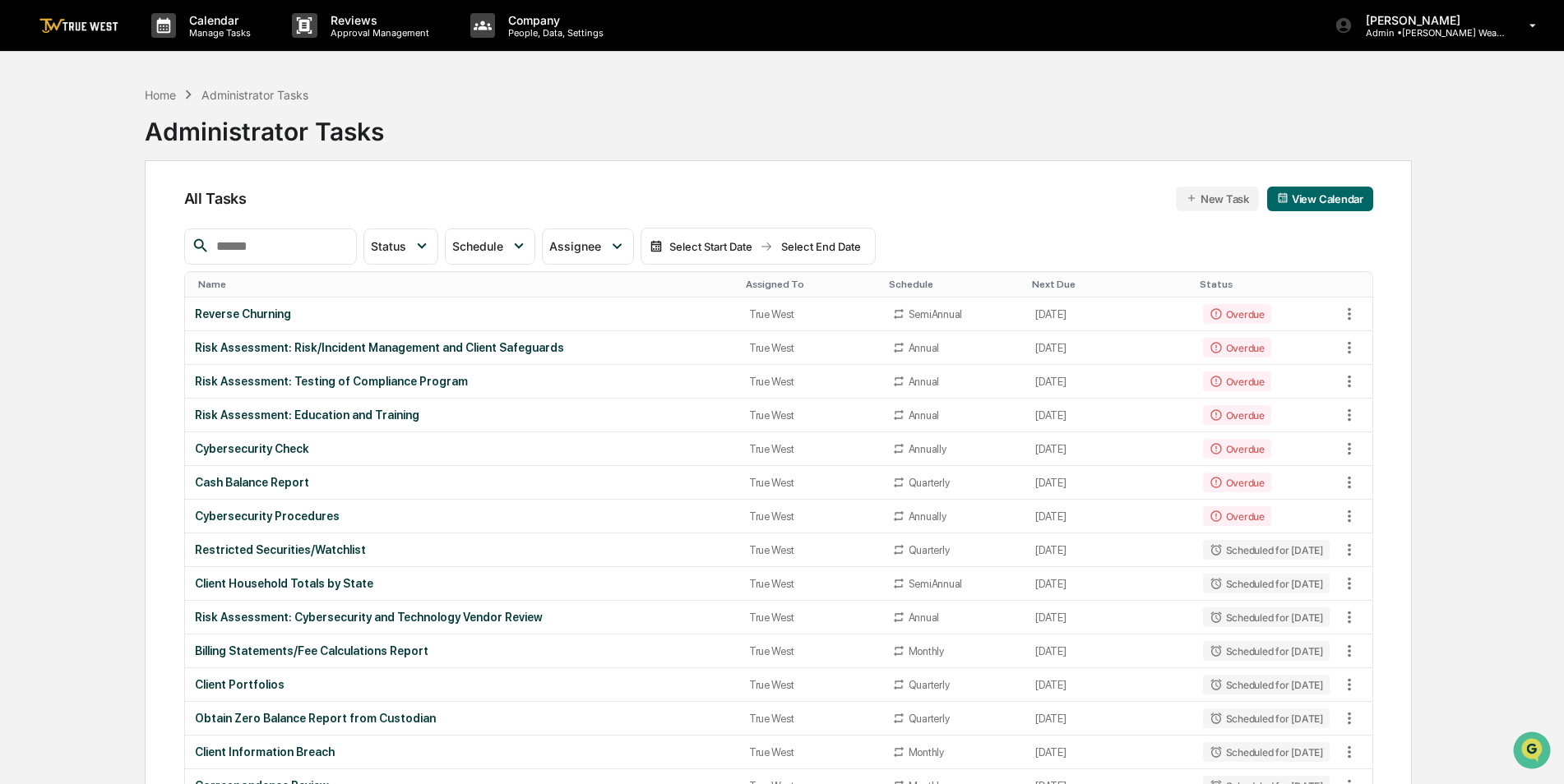
click at [746, 279] on div "Assigned To" at bounding box center [810, 285] width 130 height 12
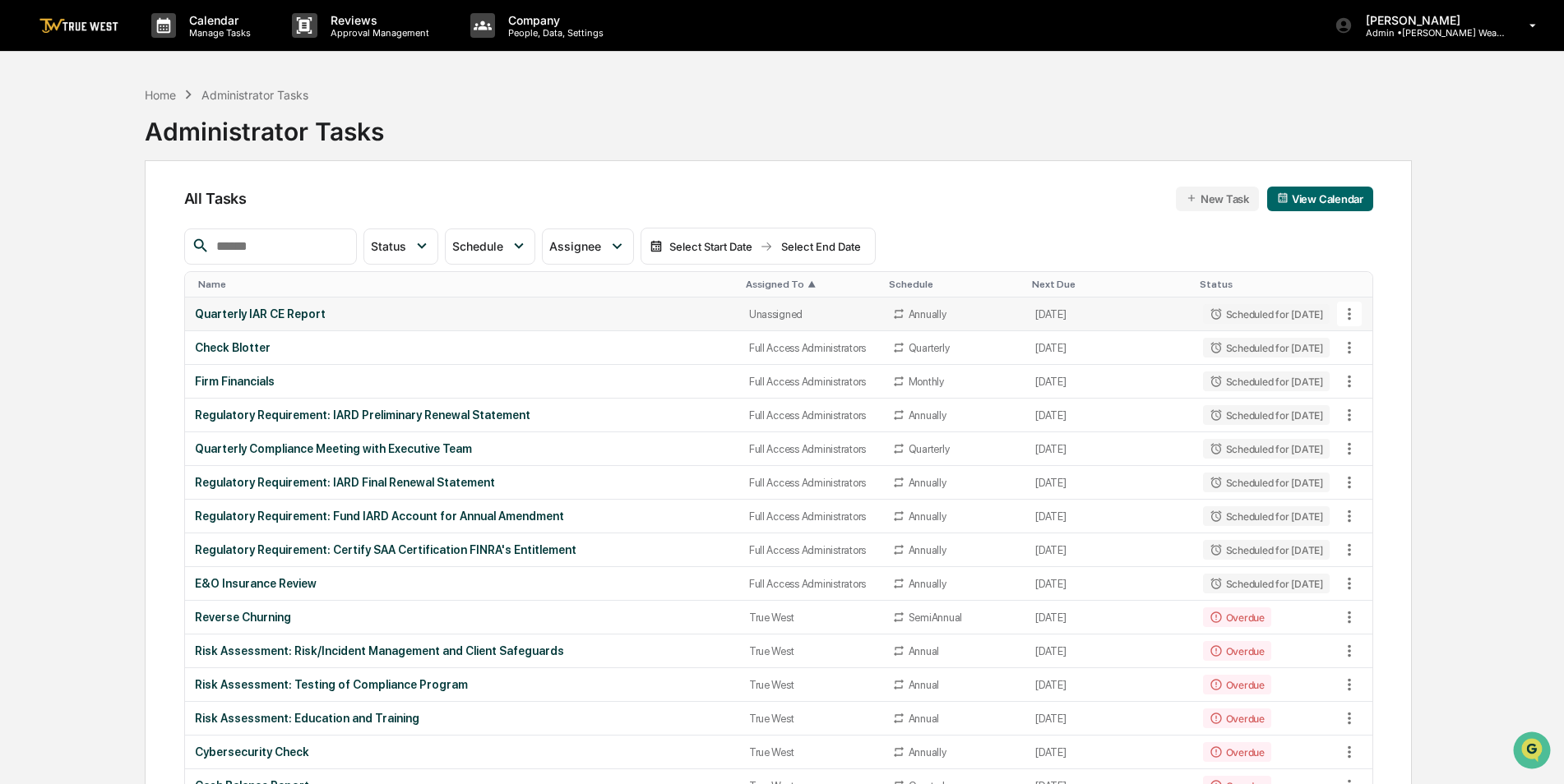
click at [606, 319] on div "Quarterly IAR CE Report" at bounding box center [461, 314] width 534 height 13
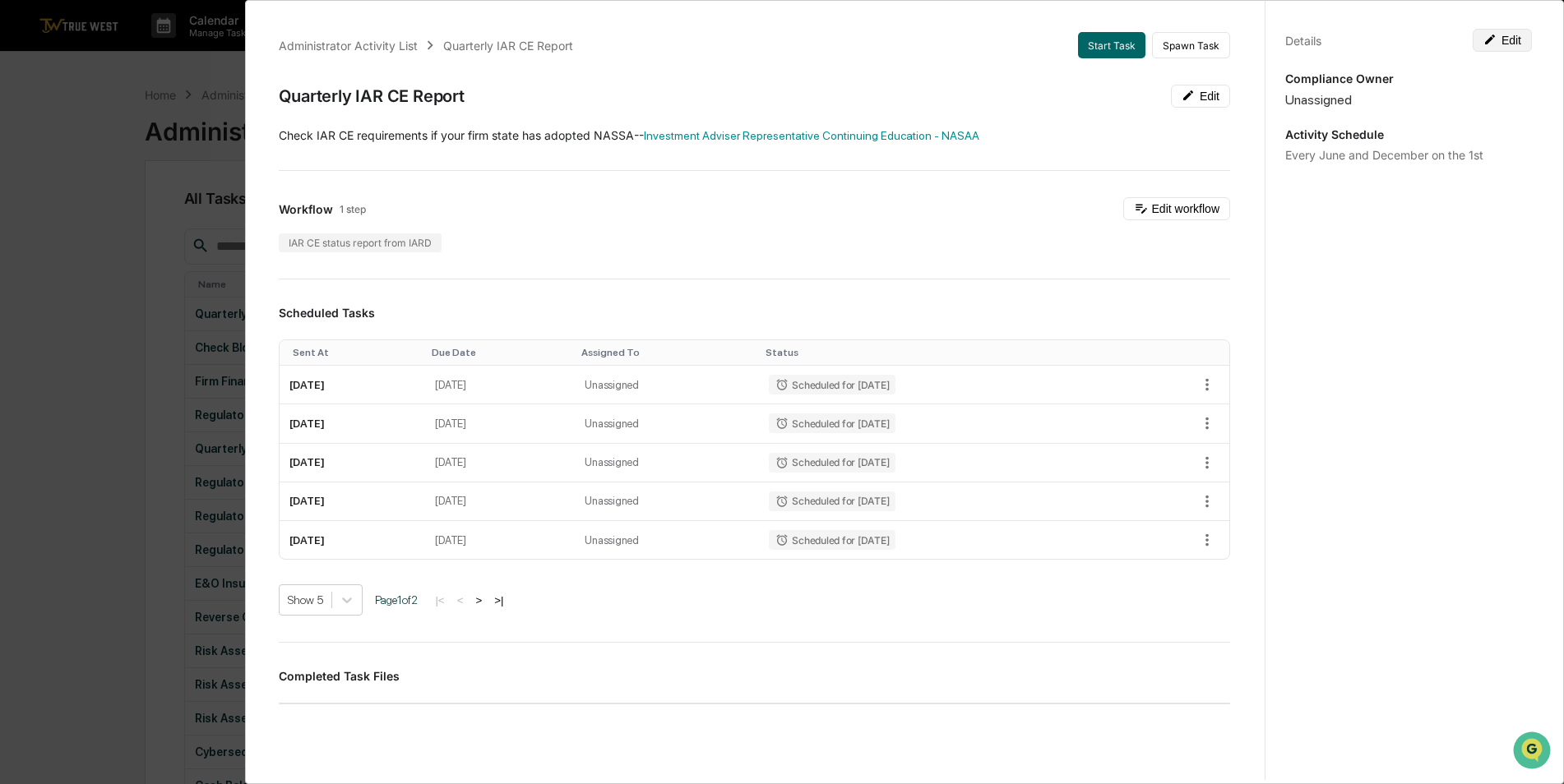
click at [1503, 38] on button "Edit" at bounding box center [1501, 40] width 59 height 23
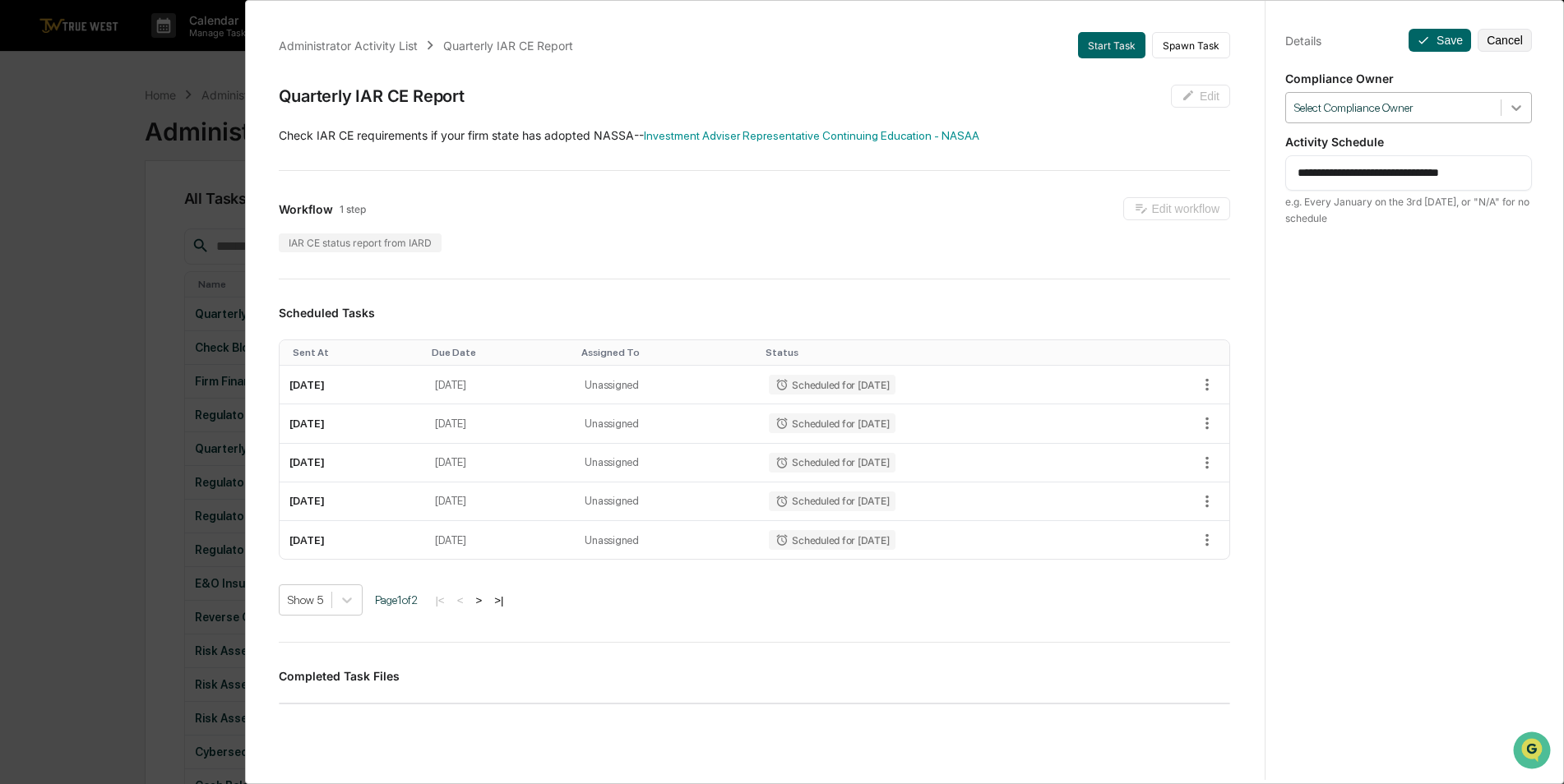
click at [1511, 110] on icon at bounding box center [1516, 108] width 10 height 6
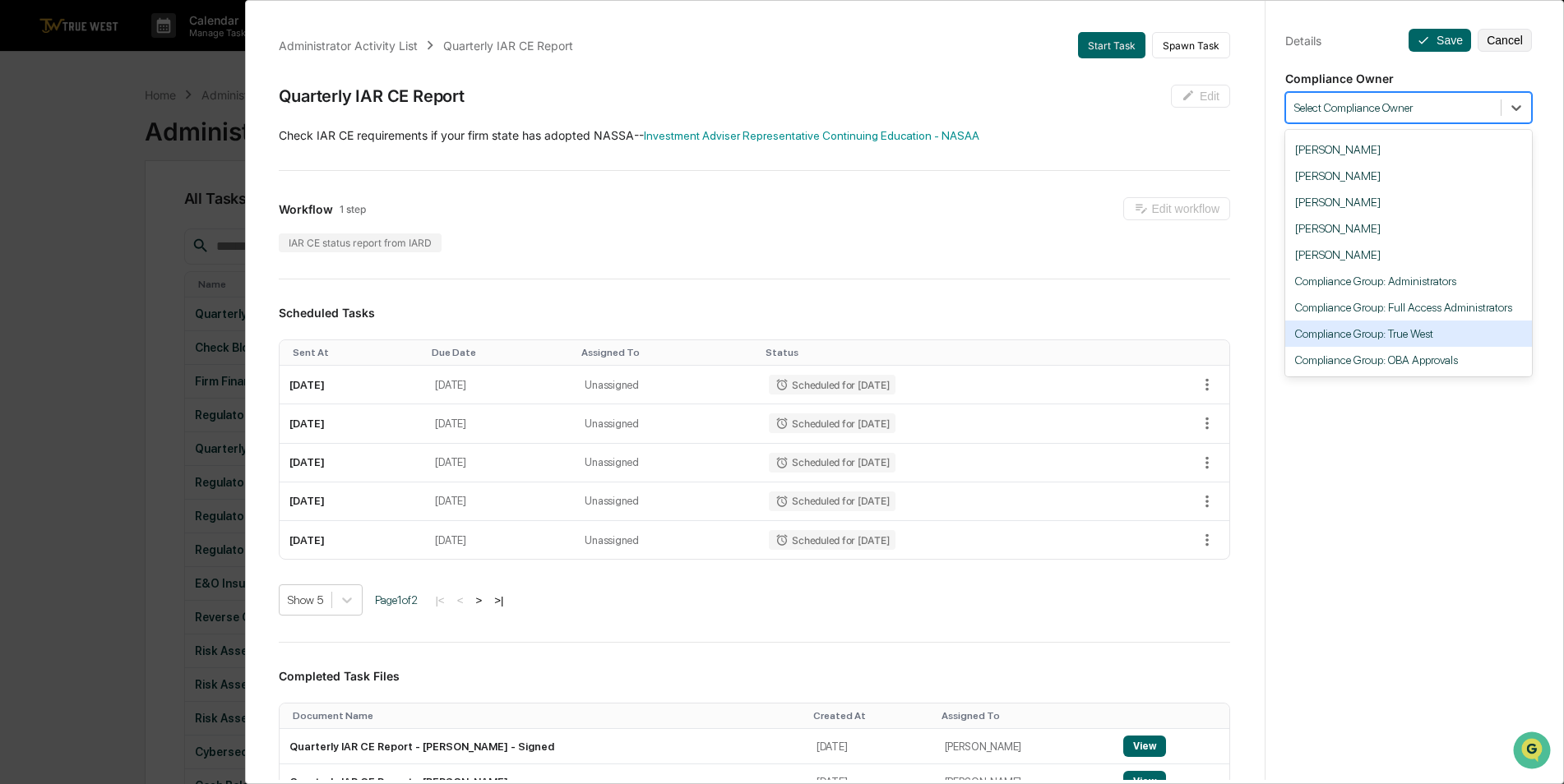
click at [1454, 337] on div "Compliance Group: True West" at bounding box center [1408, 333] width 246 height 26
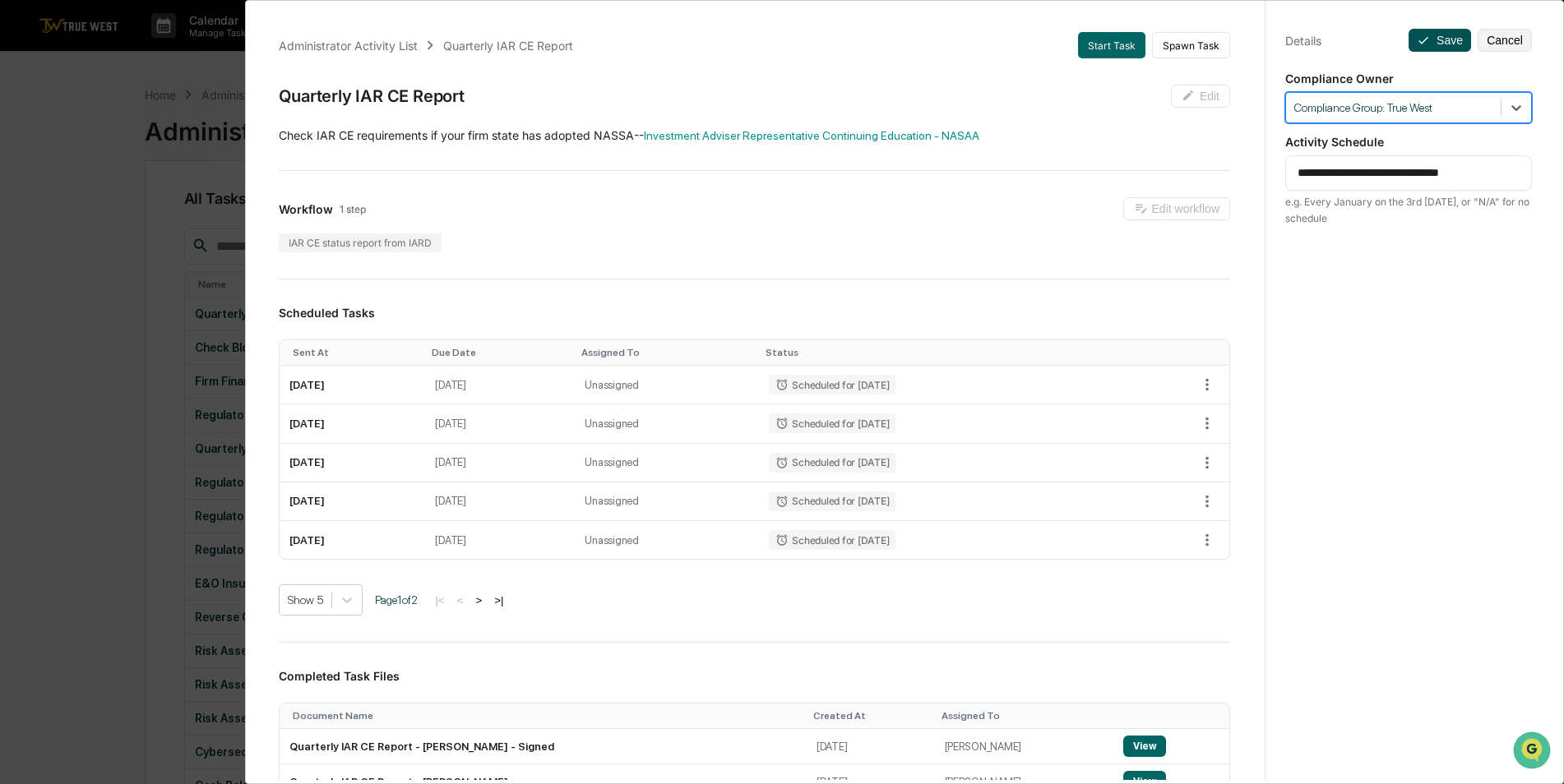
click at [1438, 35] on button "Save" at bounding box center [1439, 40] width 63 height 23
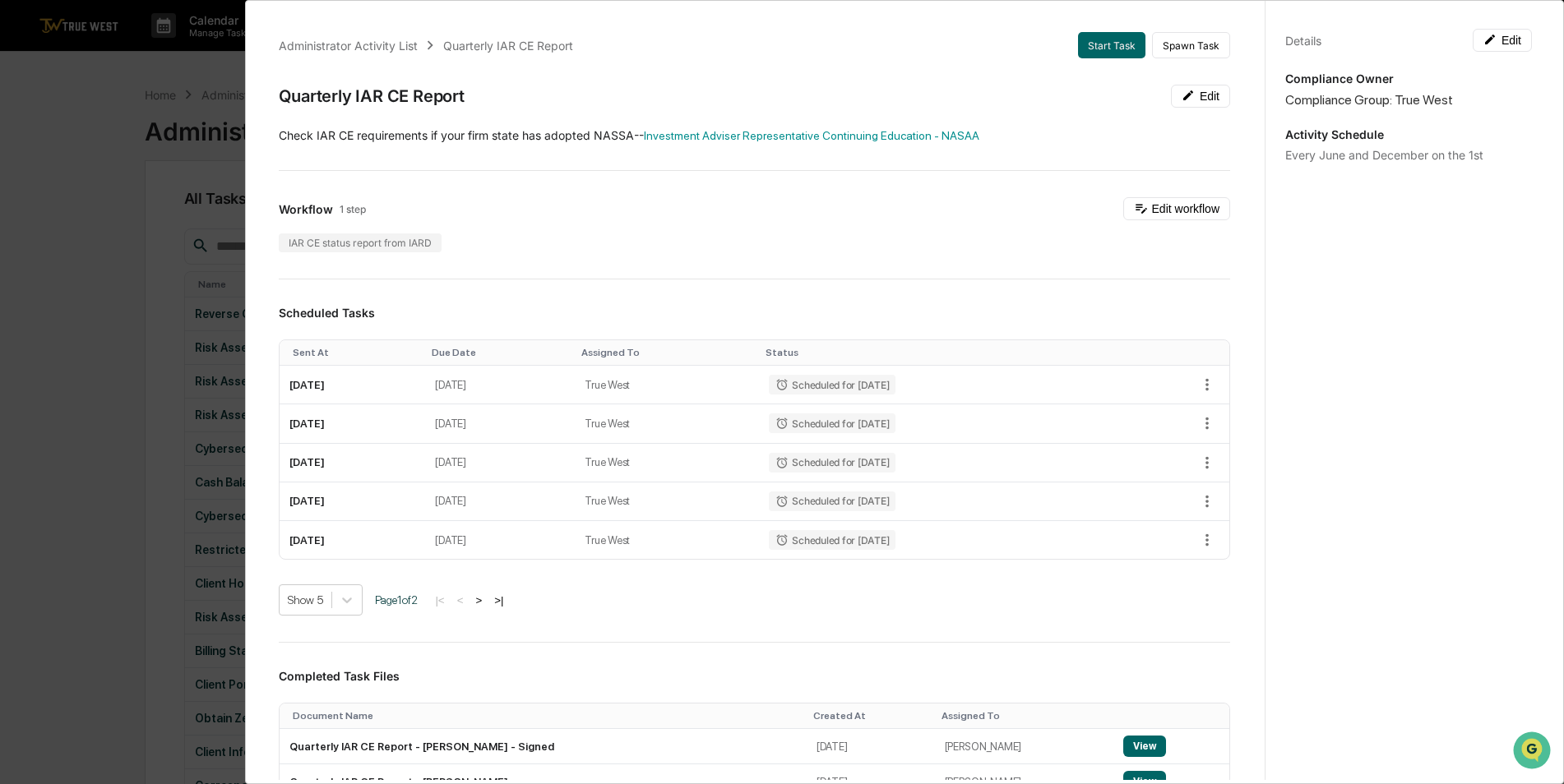
click at [52, 284] on div "Administrator Activity List Quarterly IAR CE Report Start Task Spawn Task Quart…" at bounding box center [782, 392] width 1564 height 784
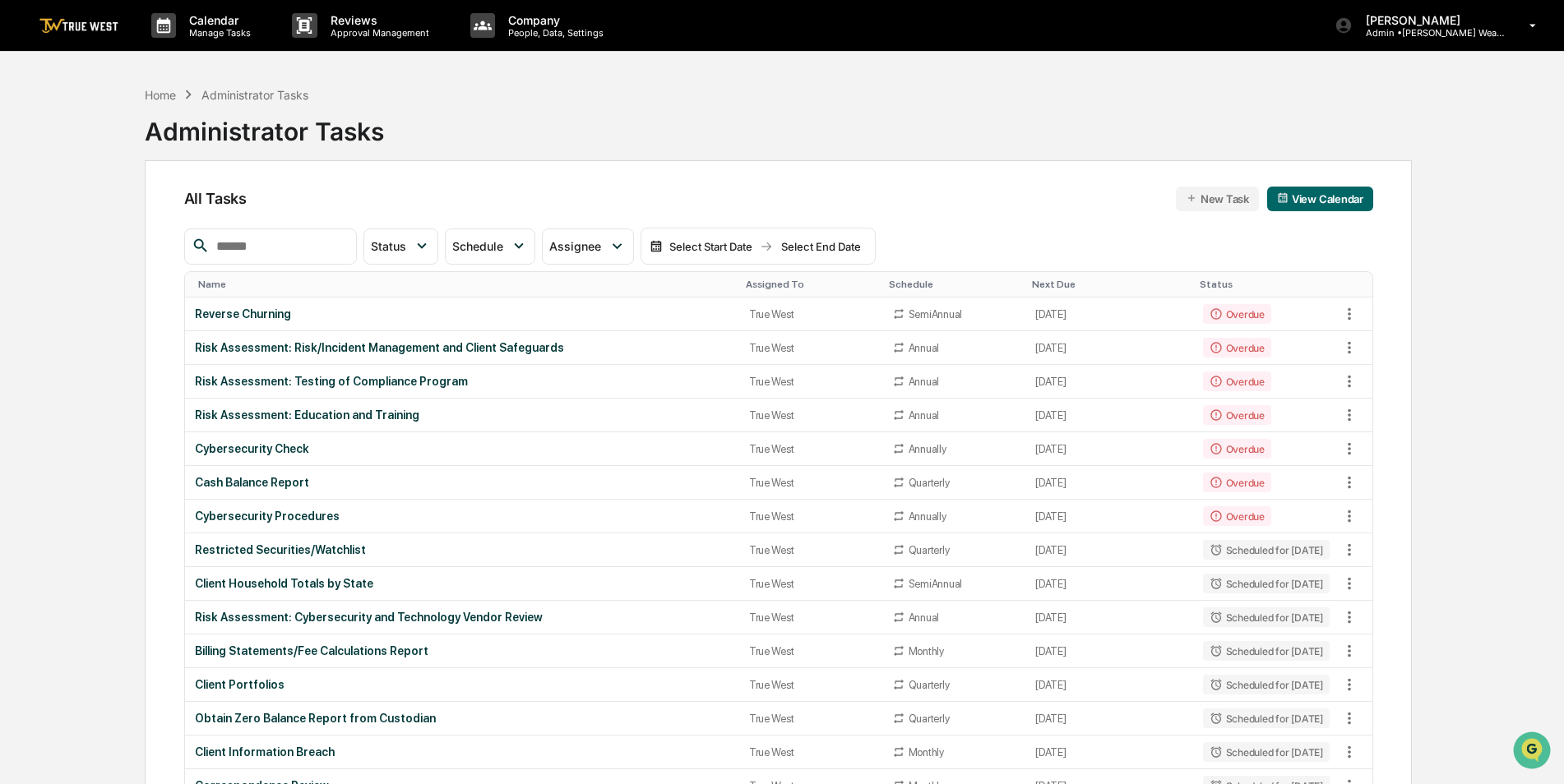
click at [746, 282] on div "Assigned To" at bounding box center [810, 285] width 130 height 12
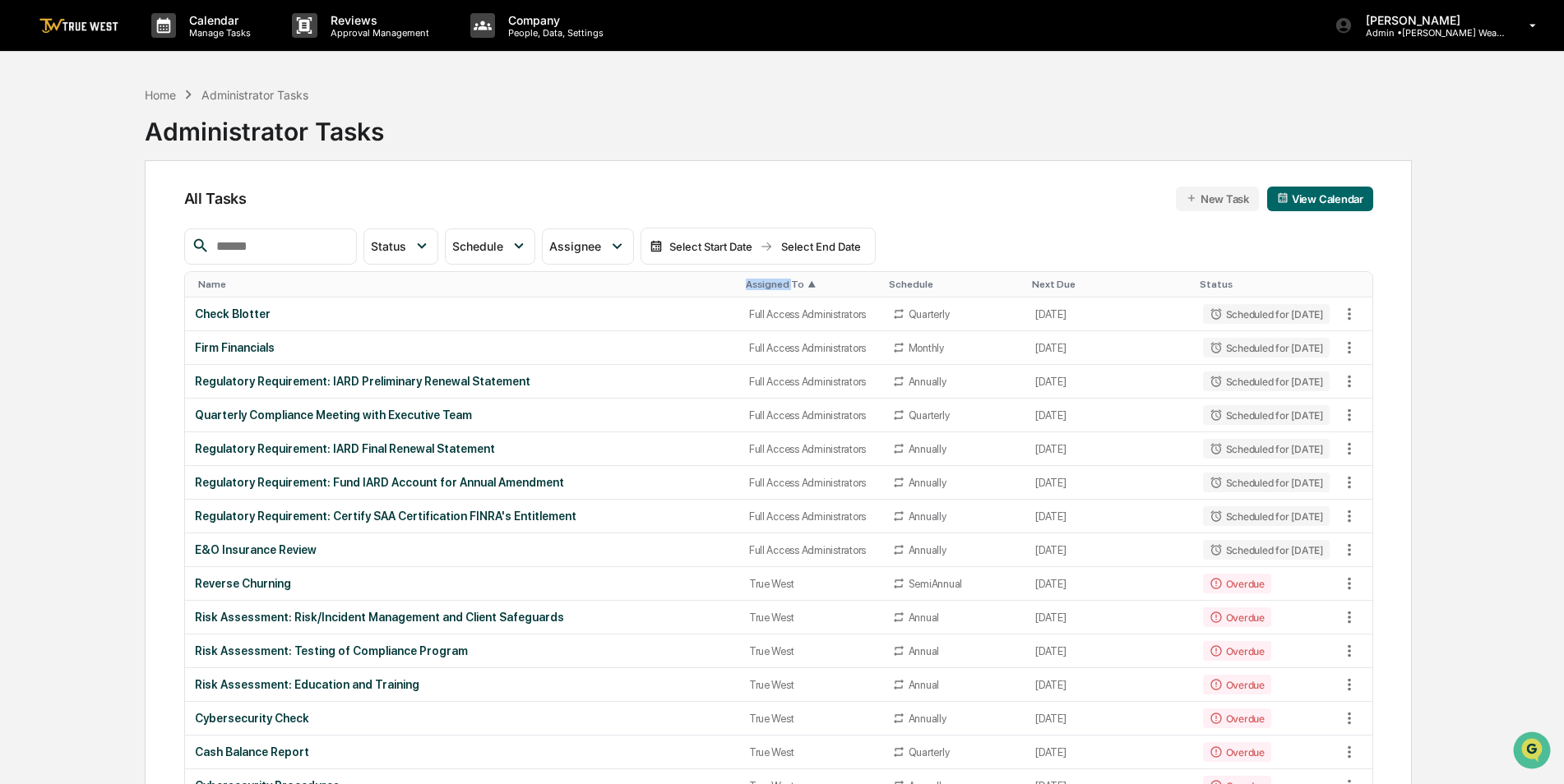
click at [746, 282] on div "Assigned To ▲" at bounding box center [810, 285] width 130 height 12
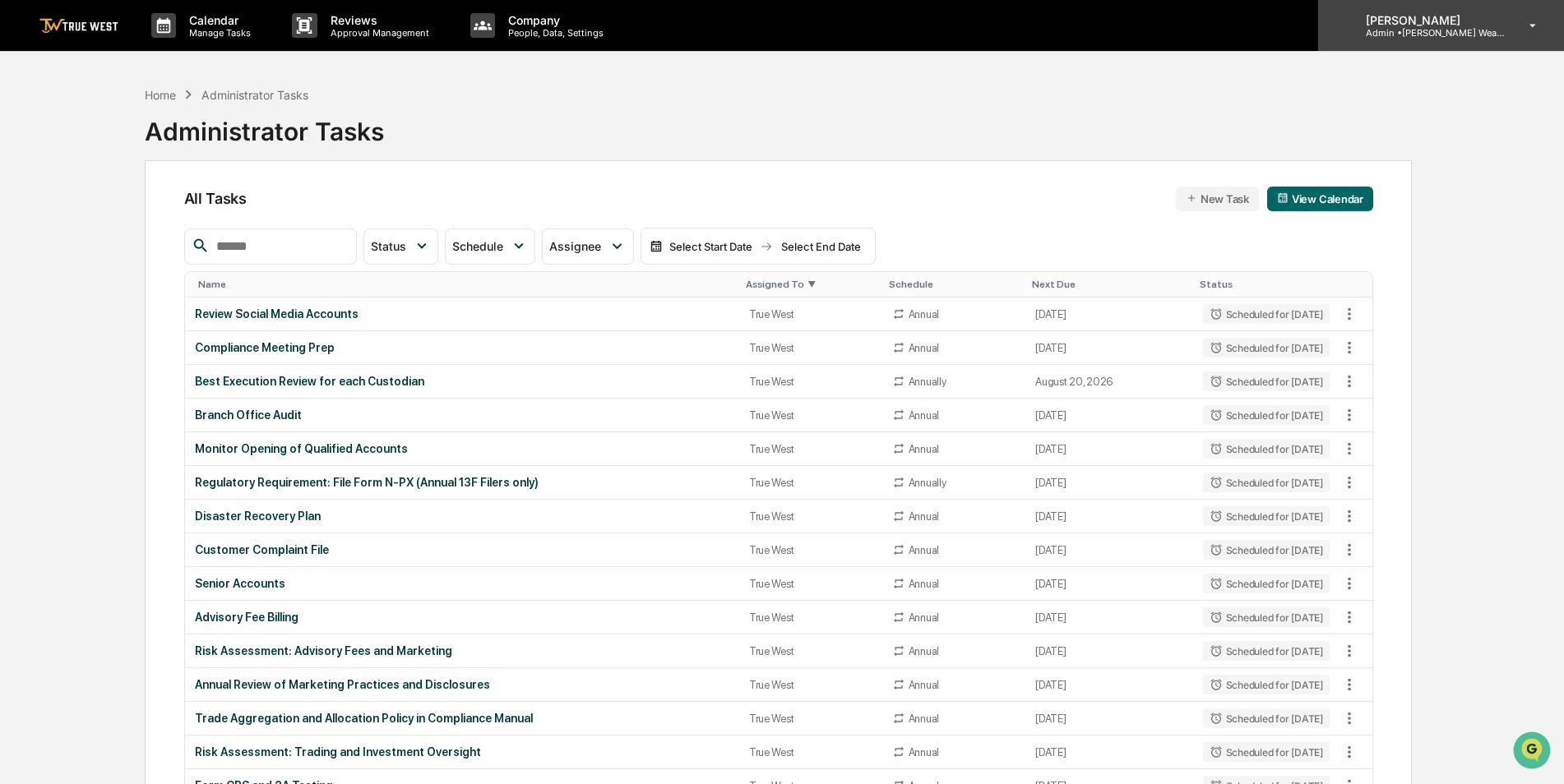
click at [1484, 25] on p "[PERSON_NAME]" at bounding box center [1428, 20] width 153 height 14
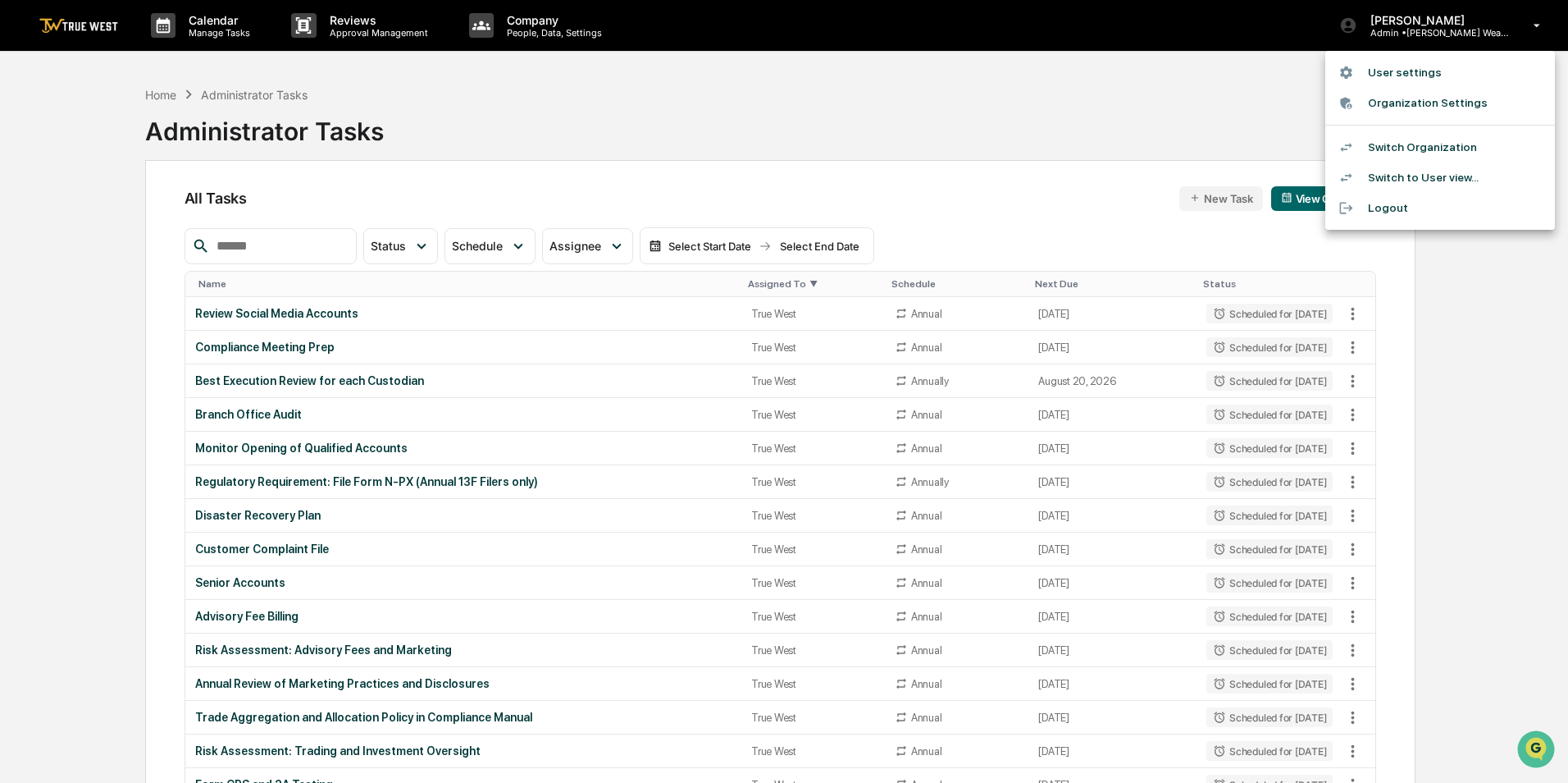
click at [1456, 139] on li "Switch Organization" at bounding box center [1439, 148] width 229 height 31
